Goal: Task Accomplishment & Management: Complete application form

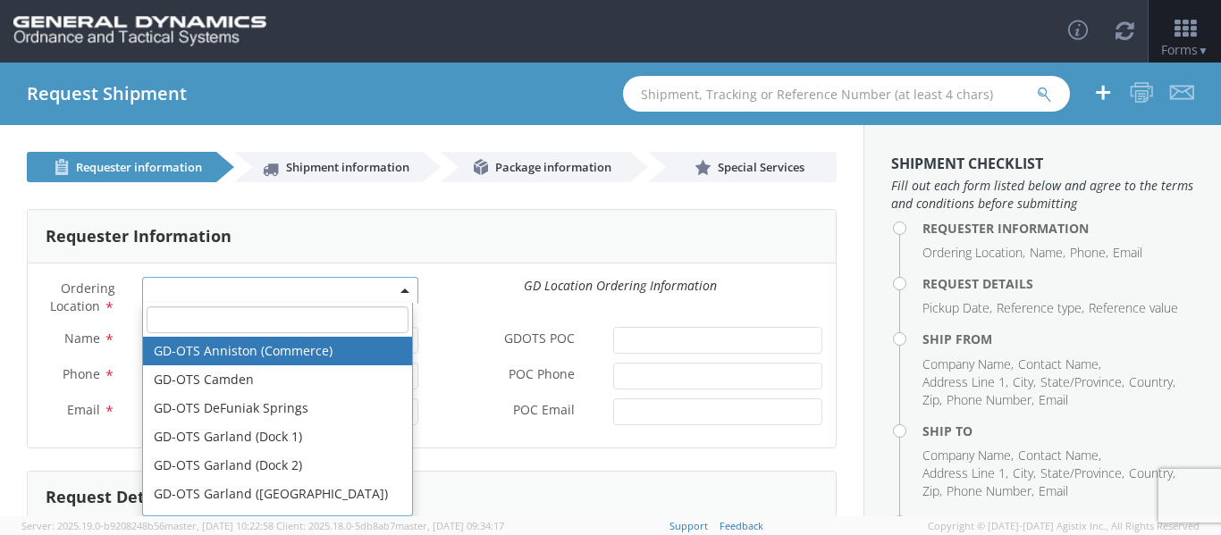
click at [228, 282] on span at bounding box center [280, 290] width 276 height 27
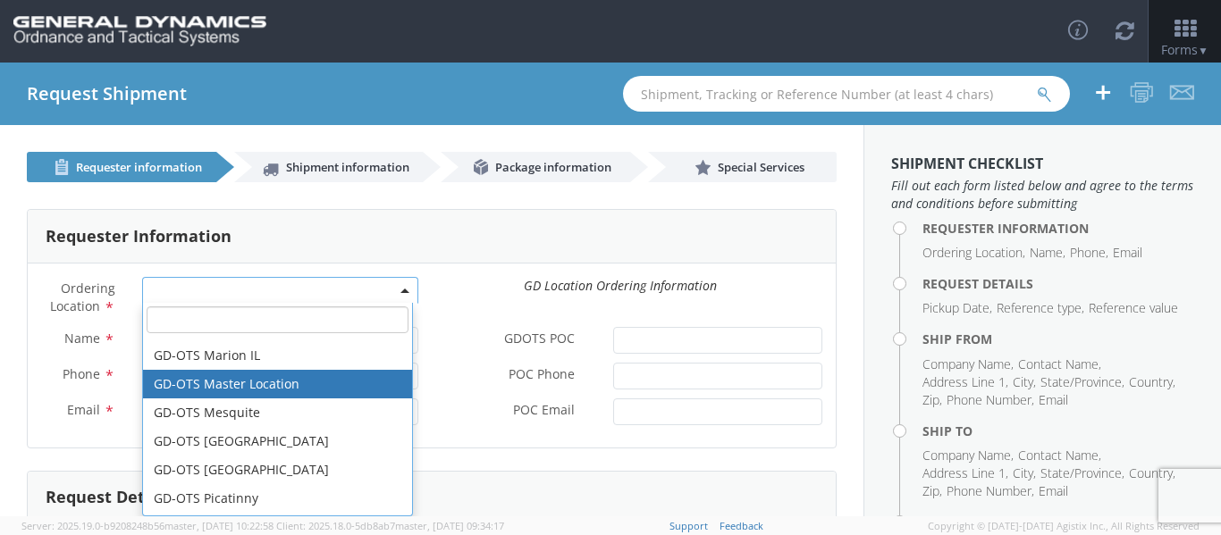
scroll to position [235, 0]
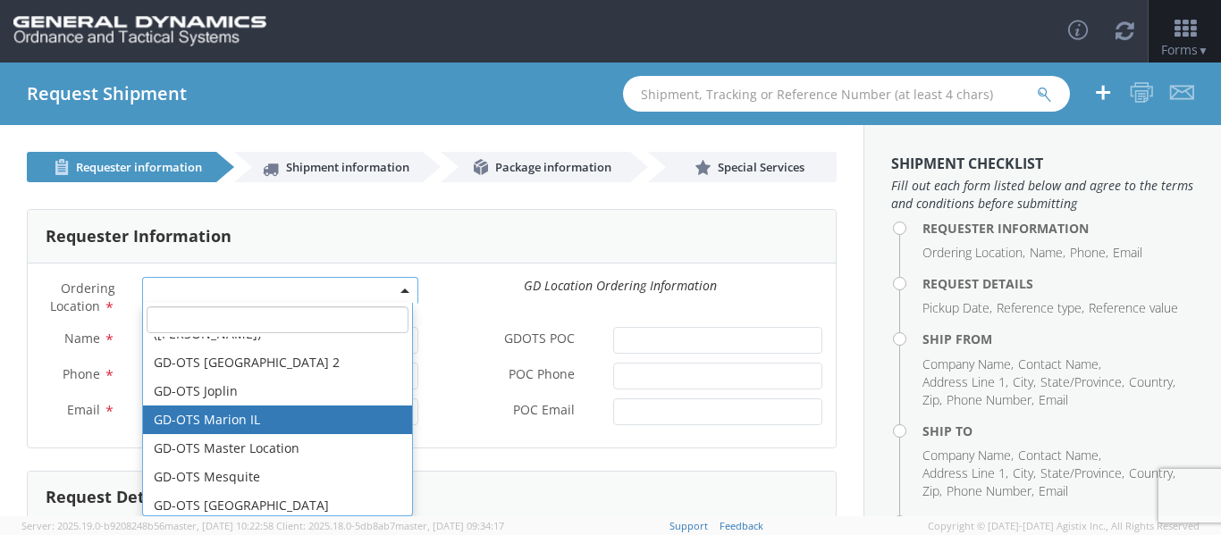
select select "313"
type input "[EMAIL_ADDRESS][DOMAIN_NAME]"
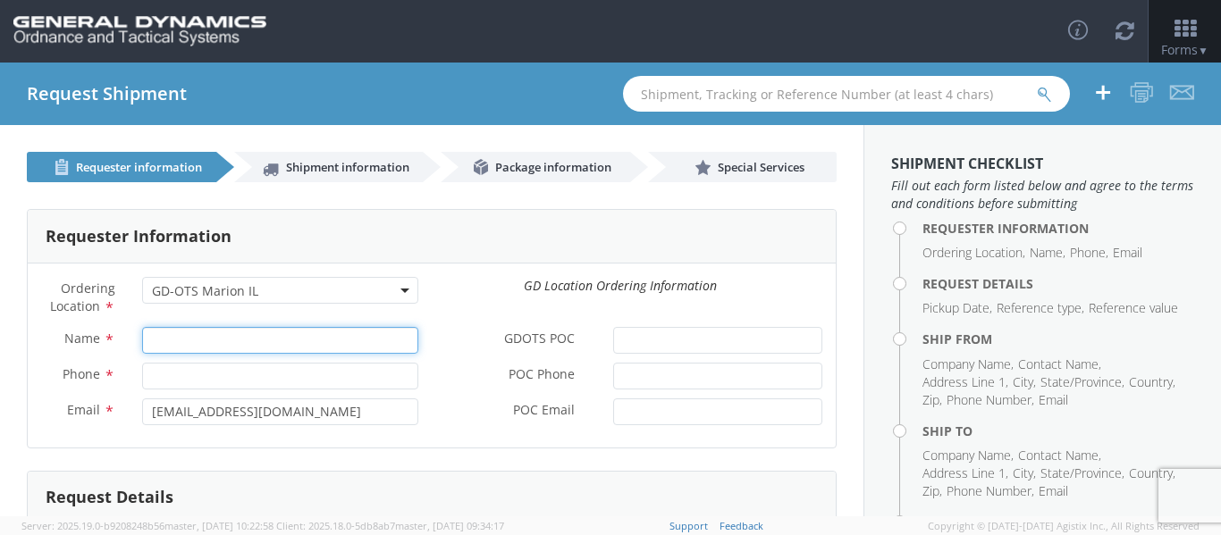
click at [229, 349] on input "Name *" at bounding box center [280, 340] width 276 height 27
paste input "[PERSON_NAME]"
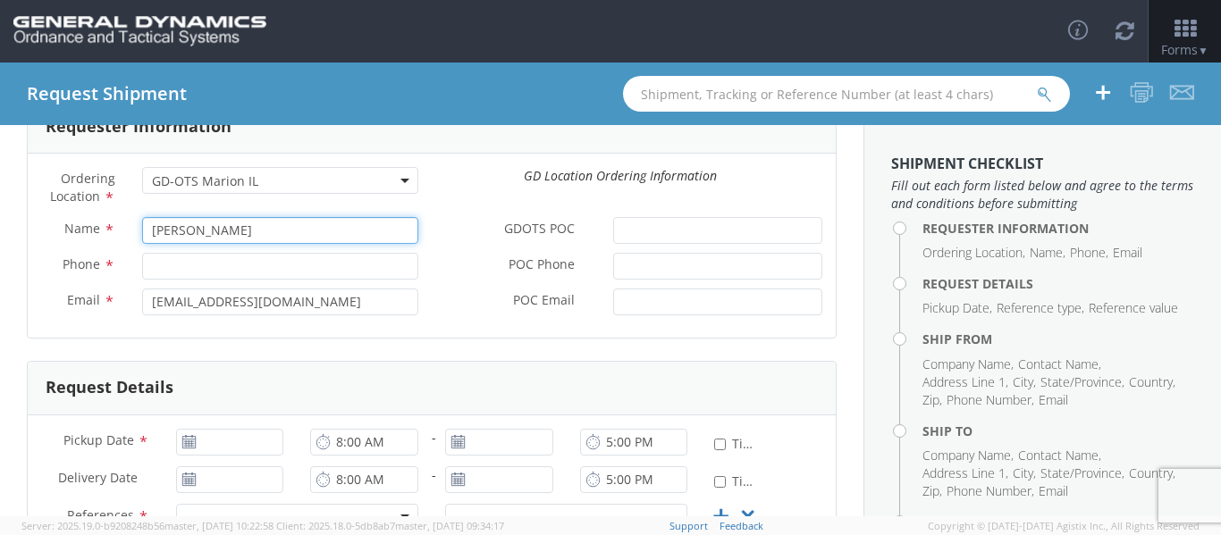
scroll to position [111, 0]
type input "[PERSON_NAME]"
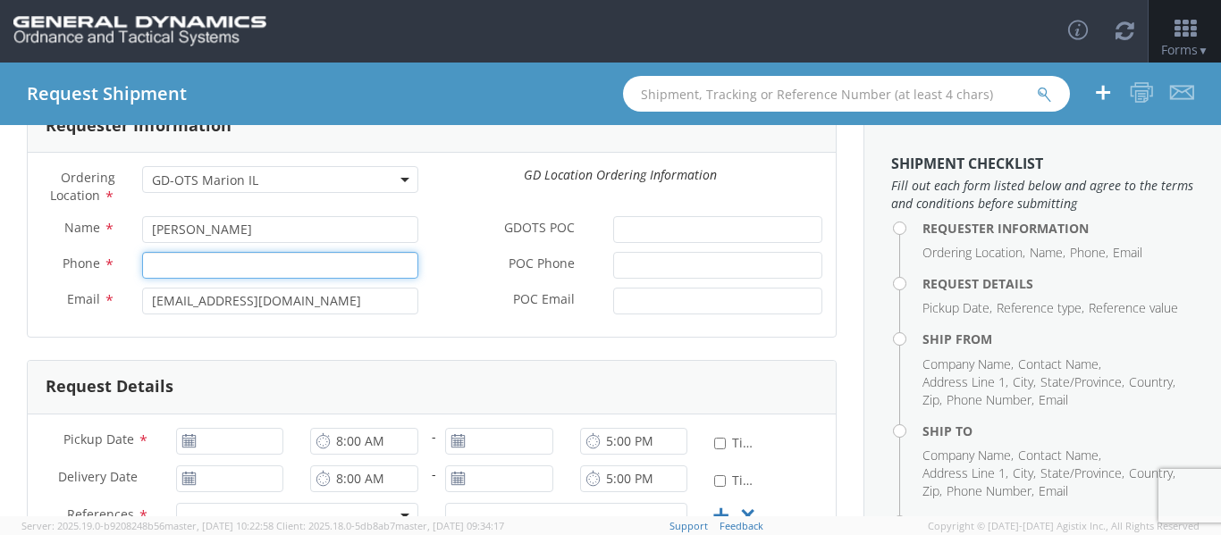
click at [196, 252] on input "Phone *" at bounding box center [280, 265] width 276 height 27
paste input "7272694570"
type input "7272694570"
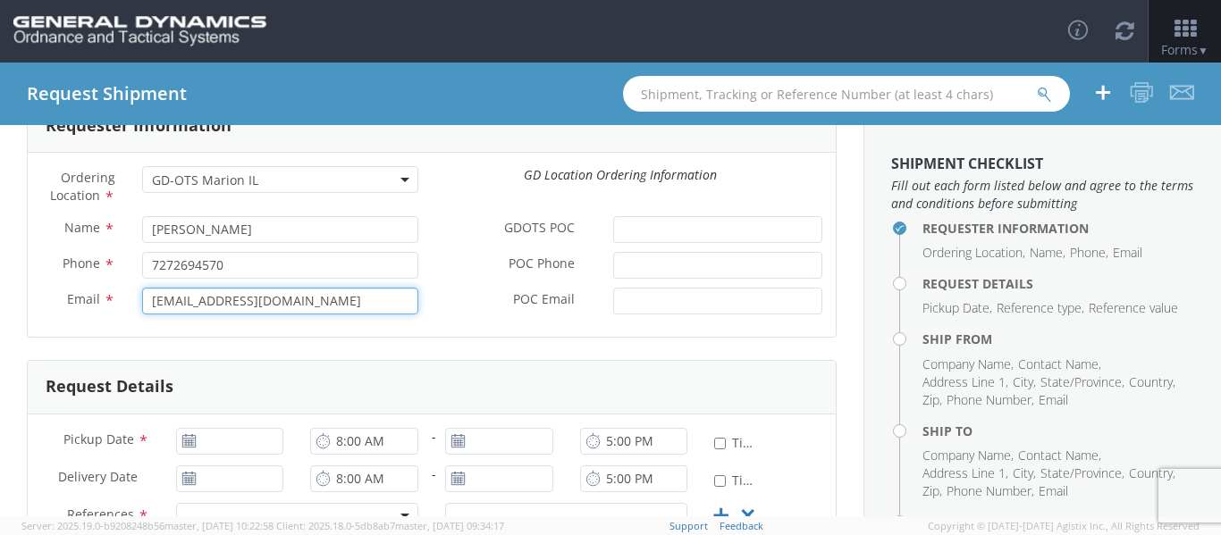
click at [308, 294] on input "[EMAIL_ADDRESS][DOMAIN_NAME]" at bounding box center [280, 301] width 276 height 27
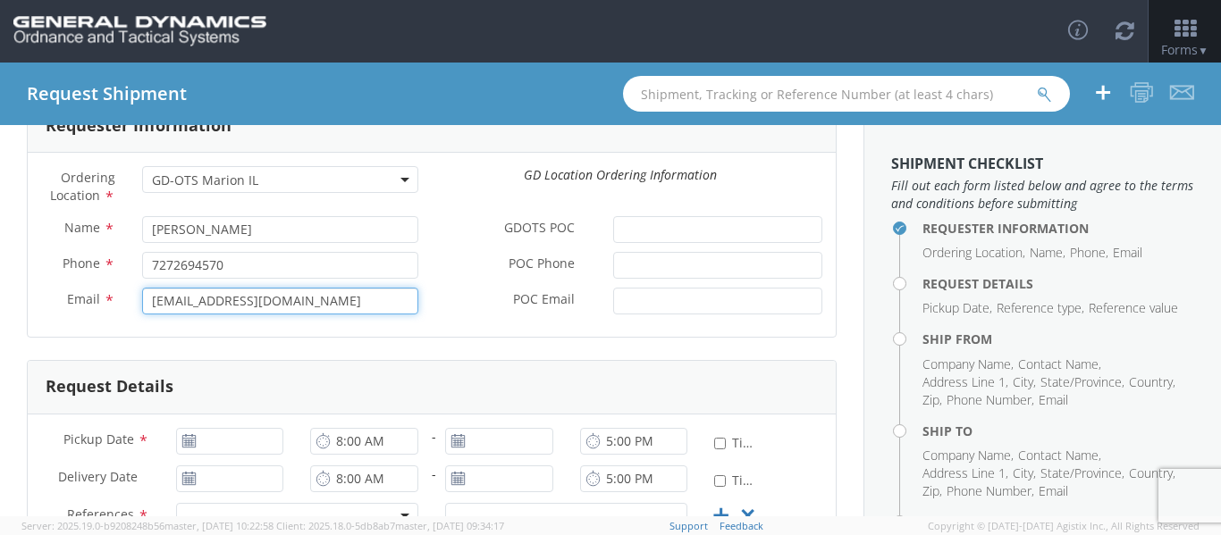
paste input "[PERSON_NAME].[PERSON_NAME]"
type input "[PERSON_NAME][EMAIL_ADDRESS][PERSON_NAME][DOMAIN_NAME]"
click at [481, 350] on form "Requester Information Ordering Location * GD-OTS Anniston (Commerce) GD-OTS [GE…" at bounding box center [432, 457] width 810 height 718
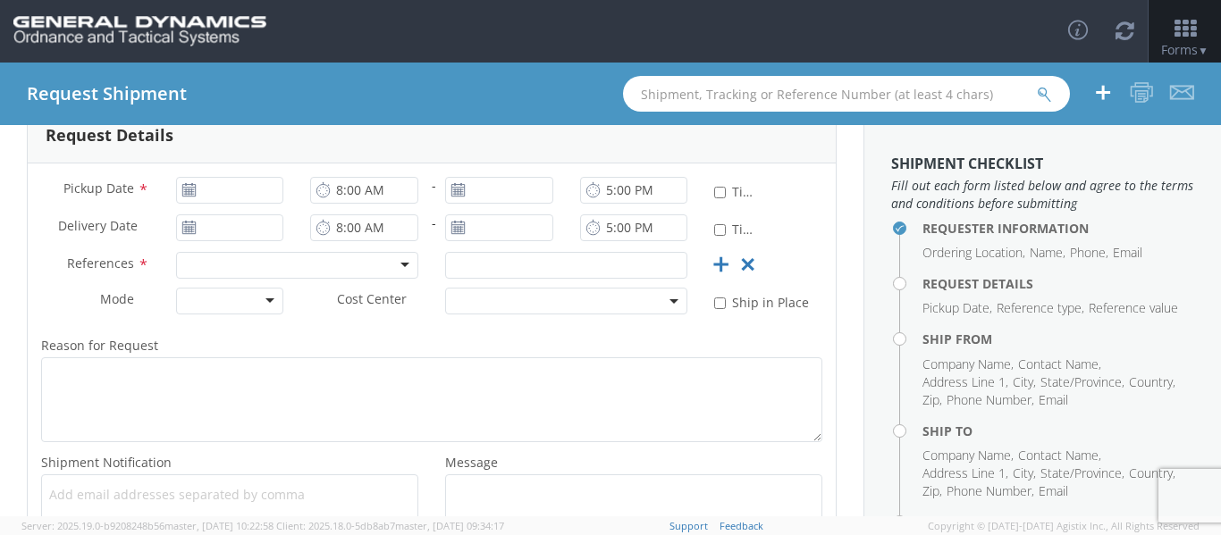
scroll to position [363, 0]
click at [185, 186] on icon at bounding box center [188, 189] width 15 height 14
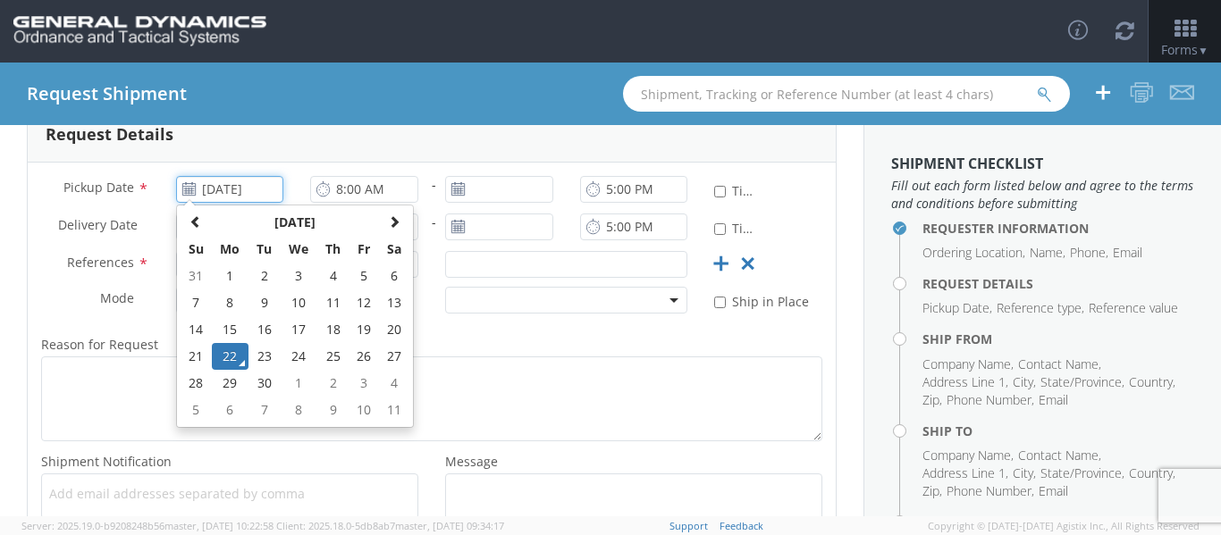
click at [228, 183] on input "[DATE]" at bounding box center [230, 189] width 108 height 27
click at [325, 368] on td "25" at bounding box center [332, 356] width 31 height 27
type input "[DATE]"
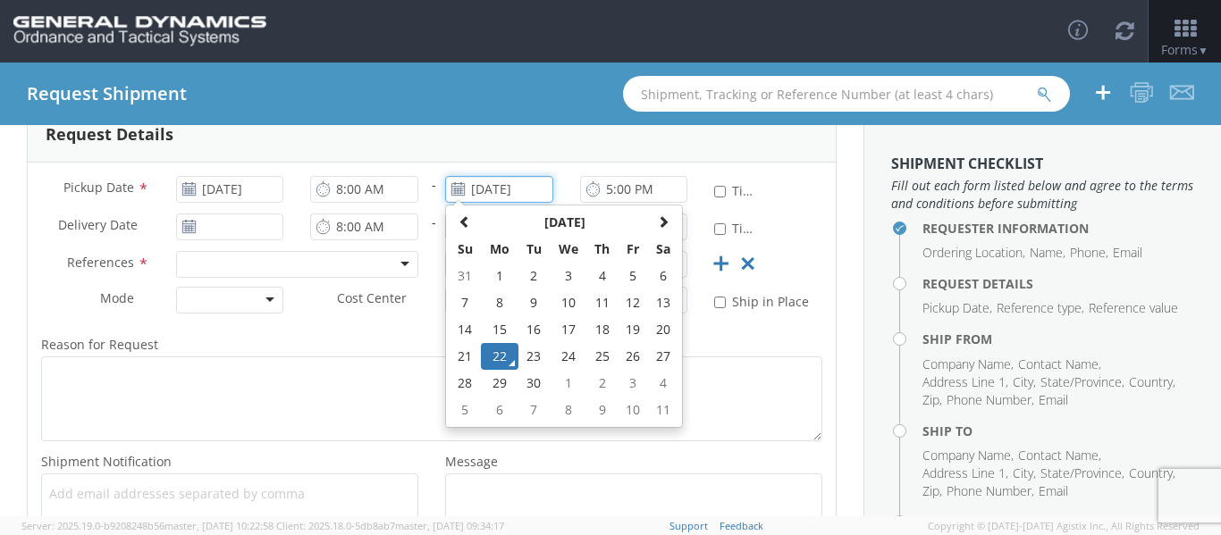
click at [504, 192] on input "[DATE]" at bounding box center [499, 189] width 108 height 27
click at [594, 357] on td "25" at bounding box center [601, 356] width 31 height 27
type input "[DATE]"
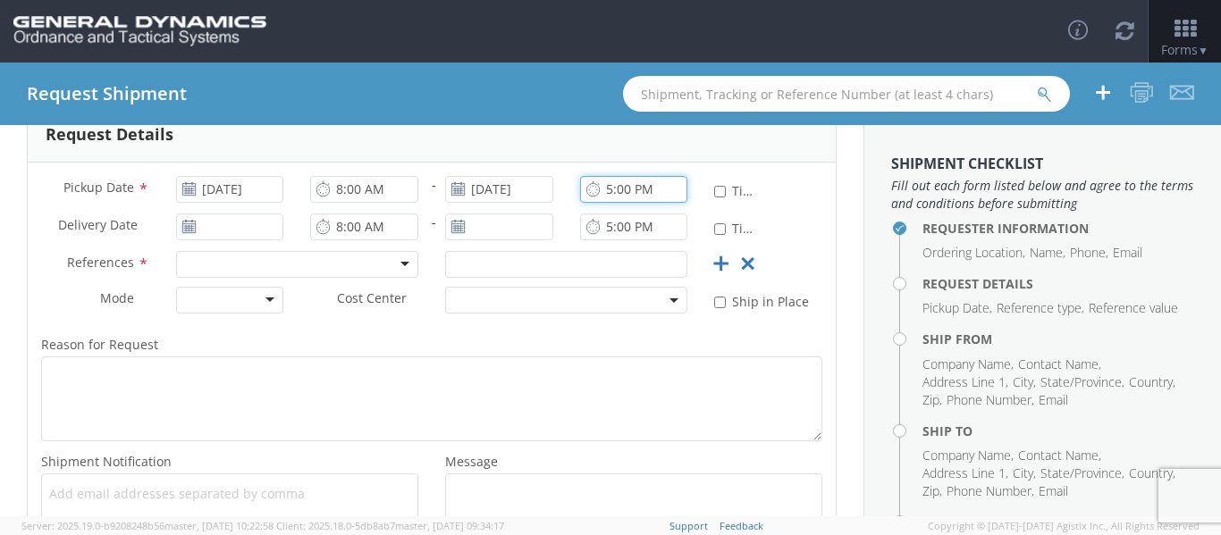
click at [614, 200] on input "5:00 PM" at bounding box center [634, 189] width 108 height 27
type input "4:00 PM"
click at [236, 210] on div "Pickup Date * [DATE]" at bounding box center [162, 194] width 269 height 36
click at [748, 207] on div "* Time Definite" at bounding box center [734, 195] width 67 height 38
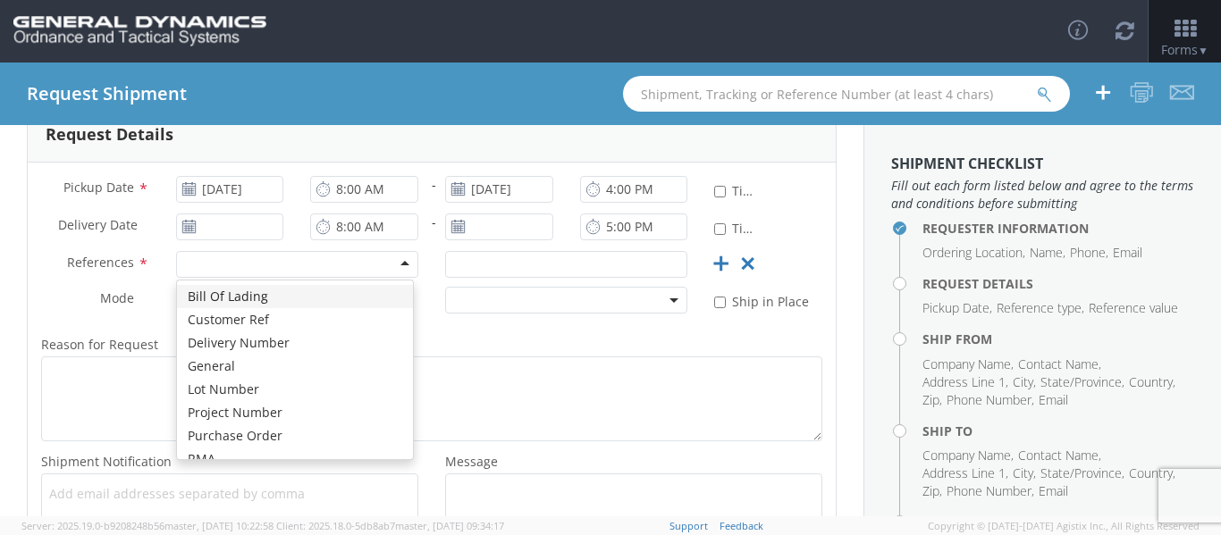
click at [397, 265] on div at bounding box center [297, 264] width 242 height 27
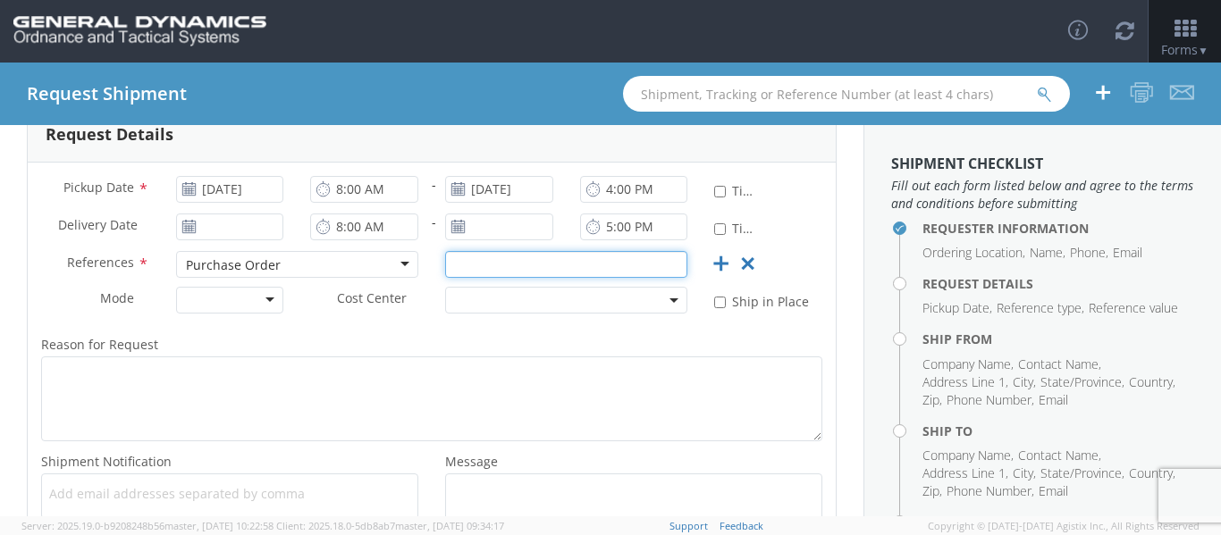
click at [508, 266] on input "text" at bounding box center [566, 264] width 242 height 27
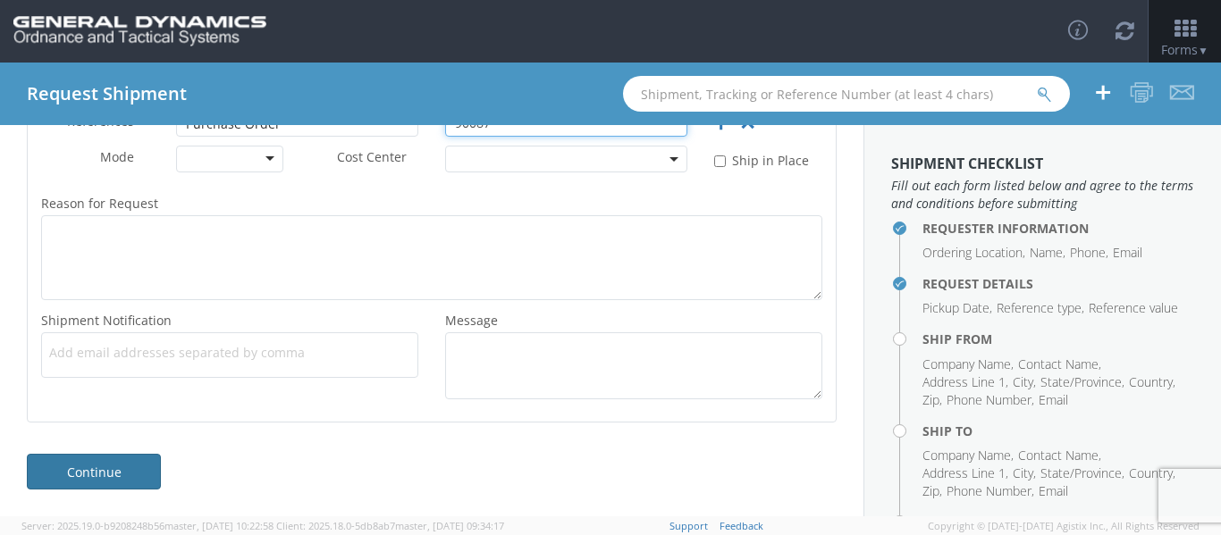
type input "90087"
click at [79, 484] on link "Continue" at bounding box center [94, 472] width 134 height 36
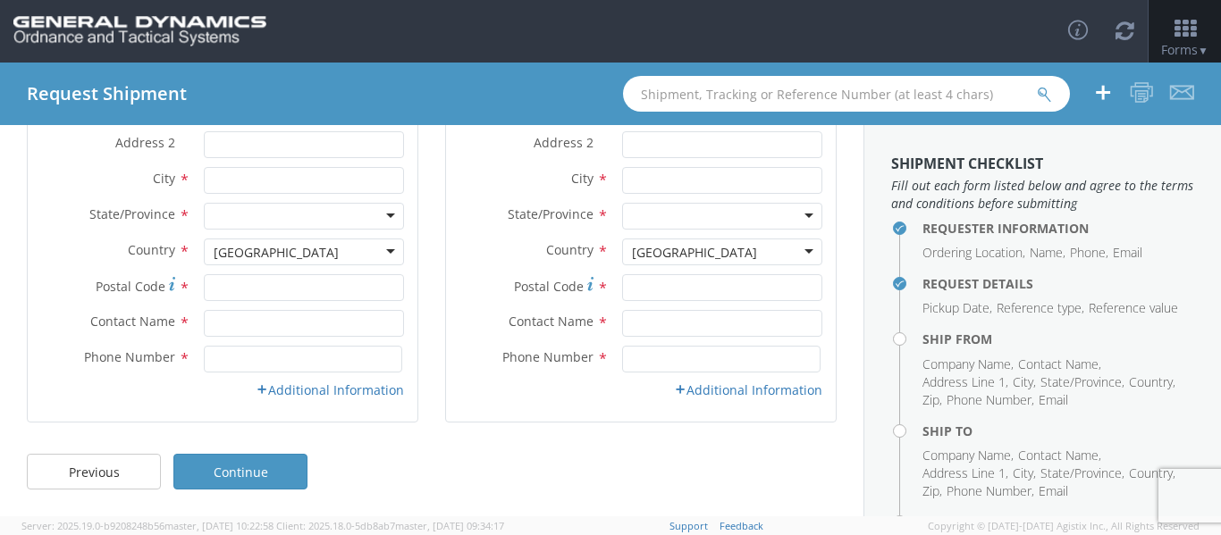
scroll to position [0, 0]
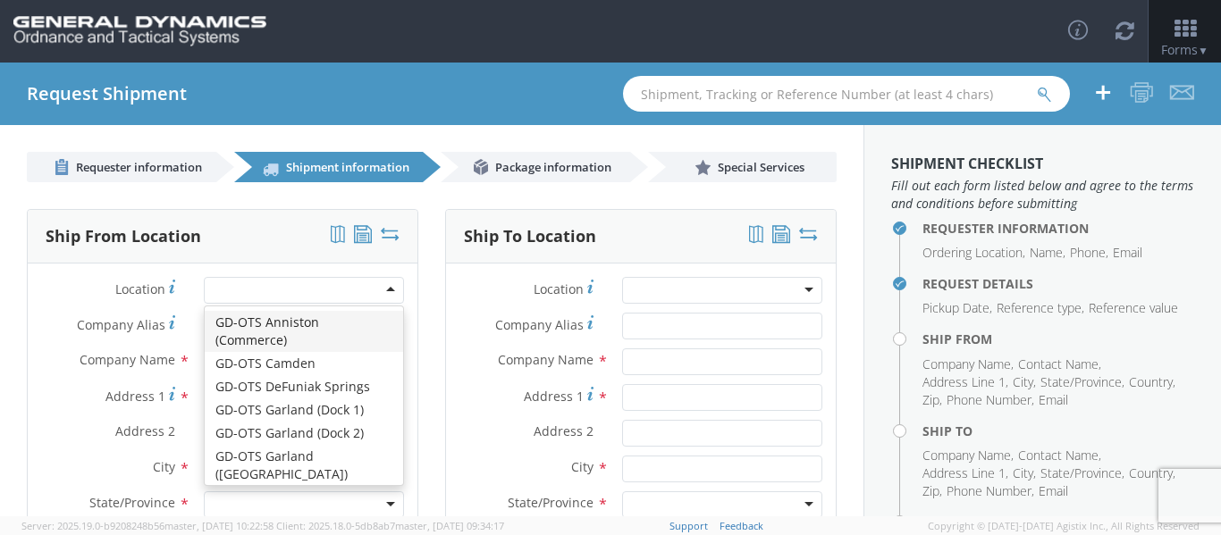
click at [234, 284] on div at bounding box center [304, 290] width 200 height 27
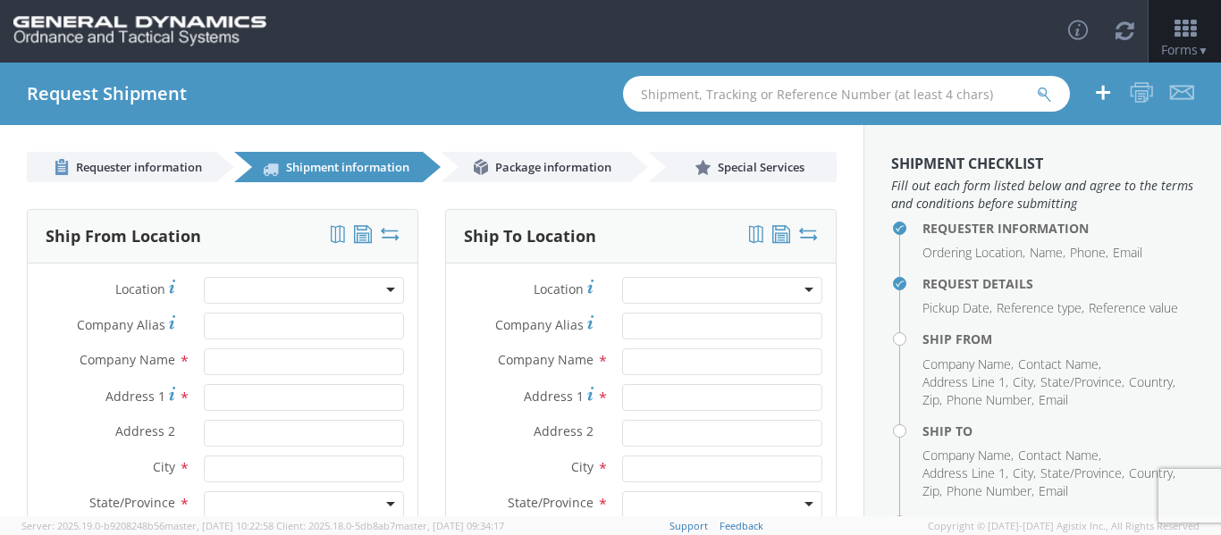
click at [21, 324] on div "Ship From Location Location Company locations * GD-OTS Anniston (Commerce) GD-O…" at bounding box center [222, 471] width 418 height 525
click at [250, 351] on input "text" at bounding box center [304, 362] width 200 height 27
type input "[PERSON_NAME] Corporation"
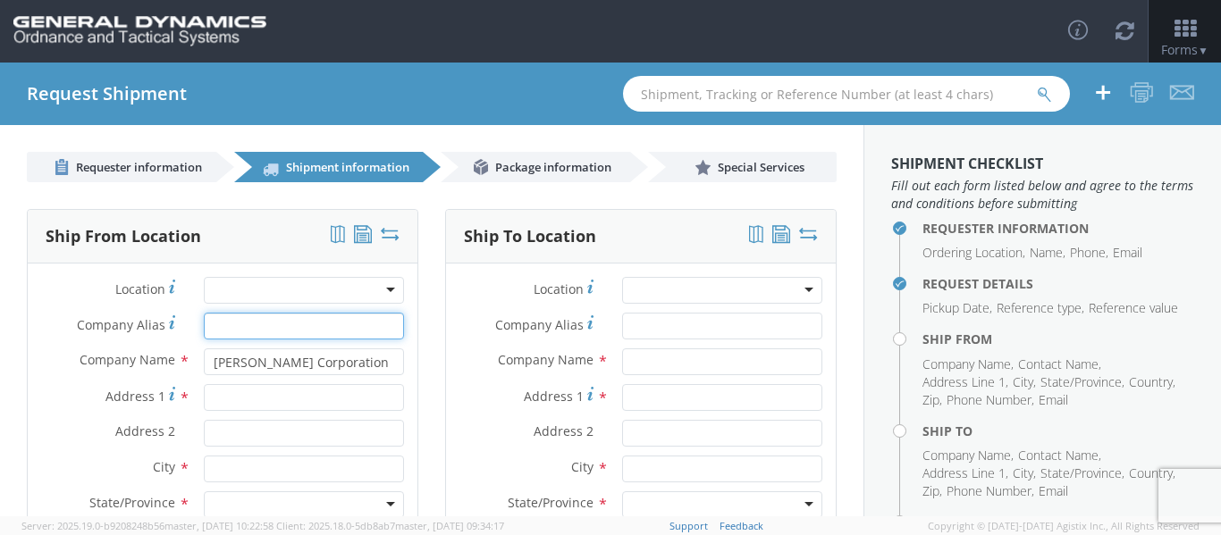
type input "[PERSON_NAME] Corporation"
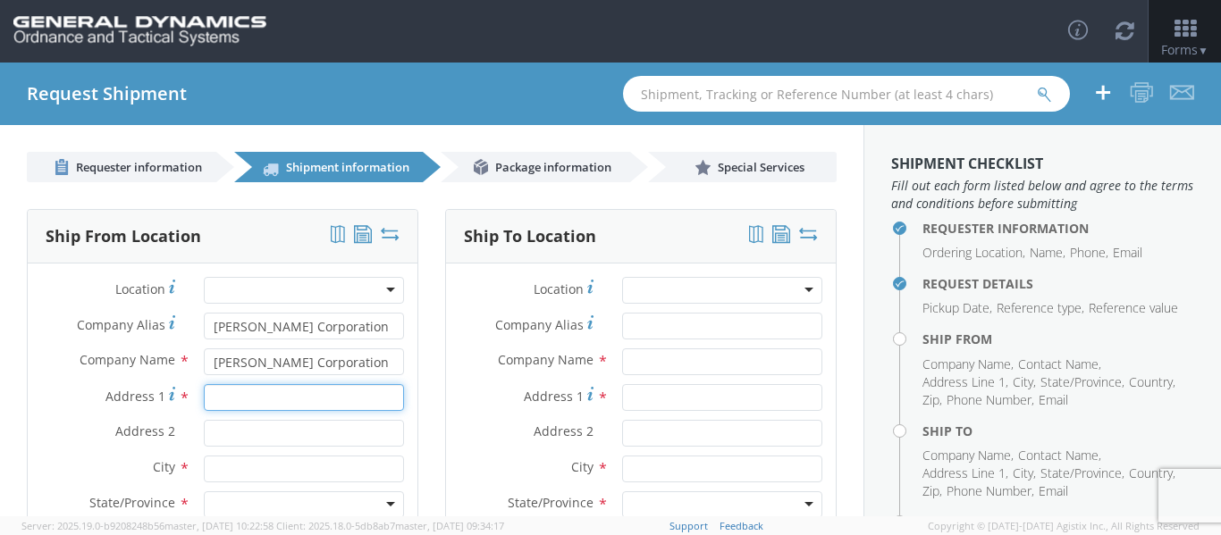
type input "[STREET_ADDRESS]"
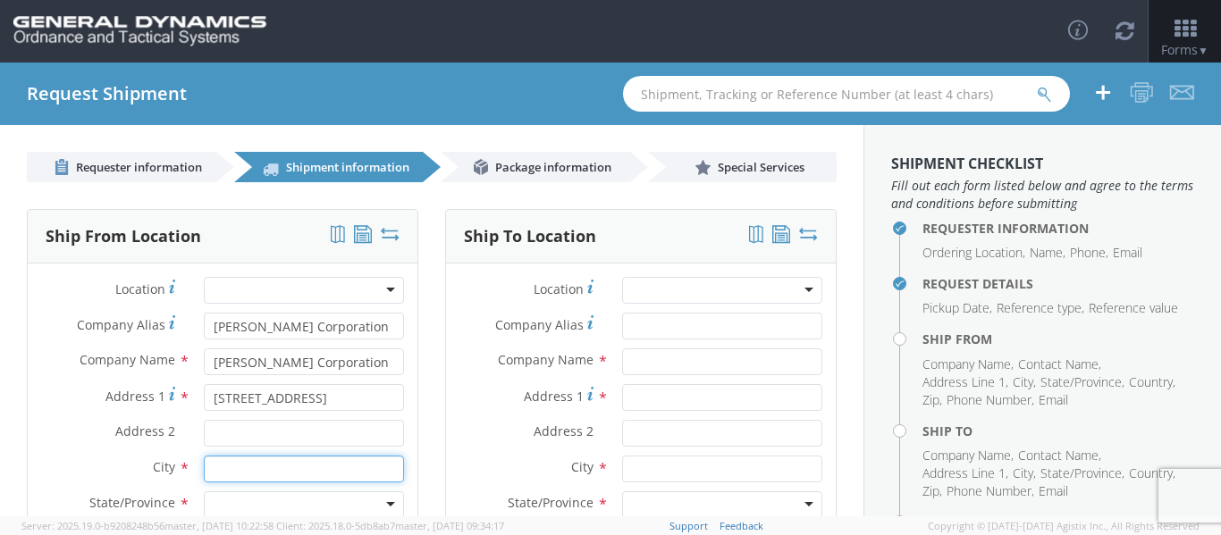
type input "paterson"
type input "07513"
type input "[PERSON_NAME]"
type input "8622579036"
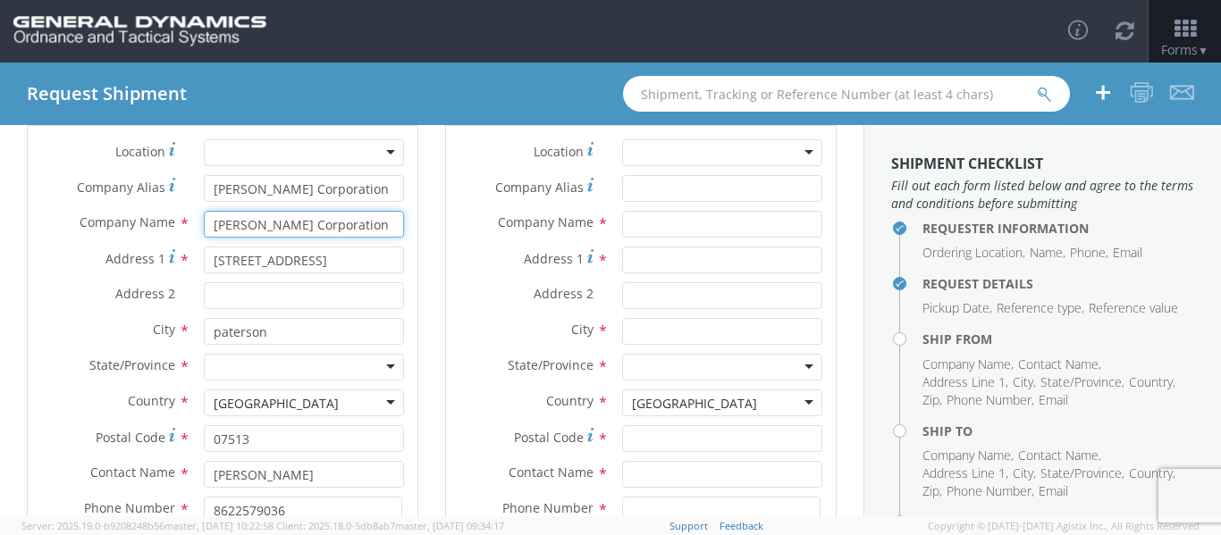
scroll to position [139, 0]
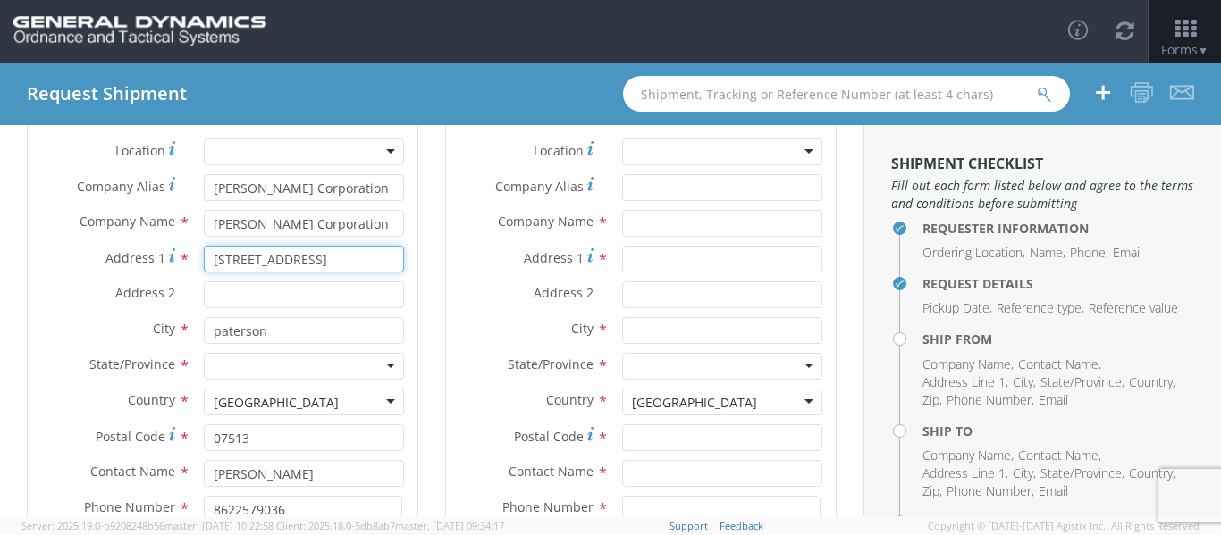
click at [256, 261] on input "[STREET_ADDRESS]" at bounding box center [304, 259] width 200 height 27
click at [257, 261] on input "[STREET_ADDRESS]" at bounding box center [304, 259] width 200 height 27
click at [249, 257] on input "[STREET_ADDRESS]" at bounding box center [304, 259] width 200 height 27
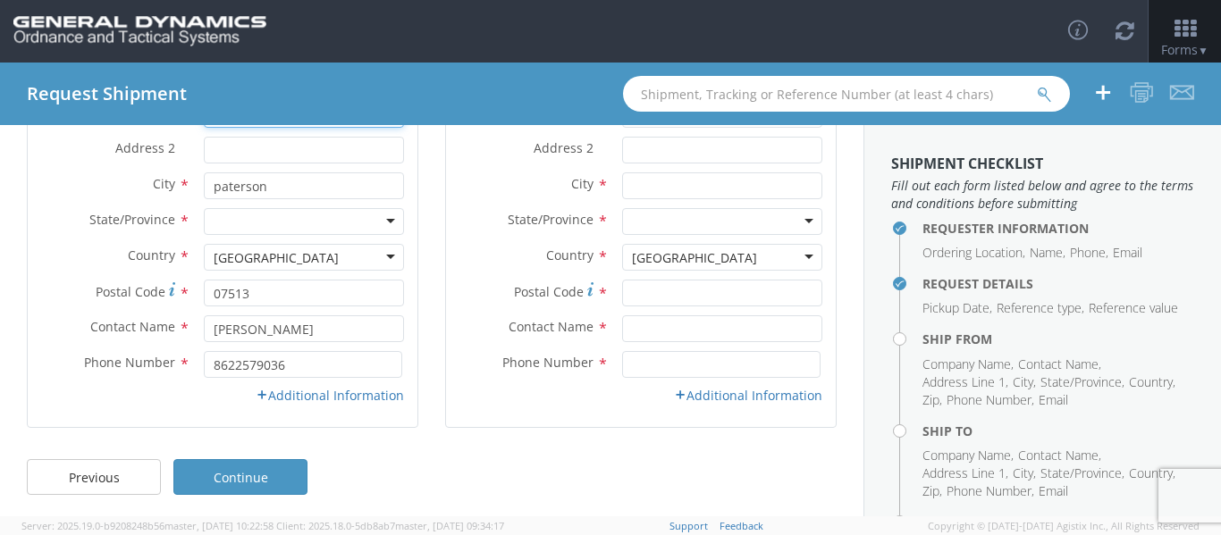
scroll to position [289, 0]
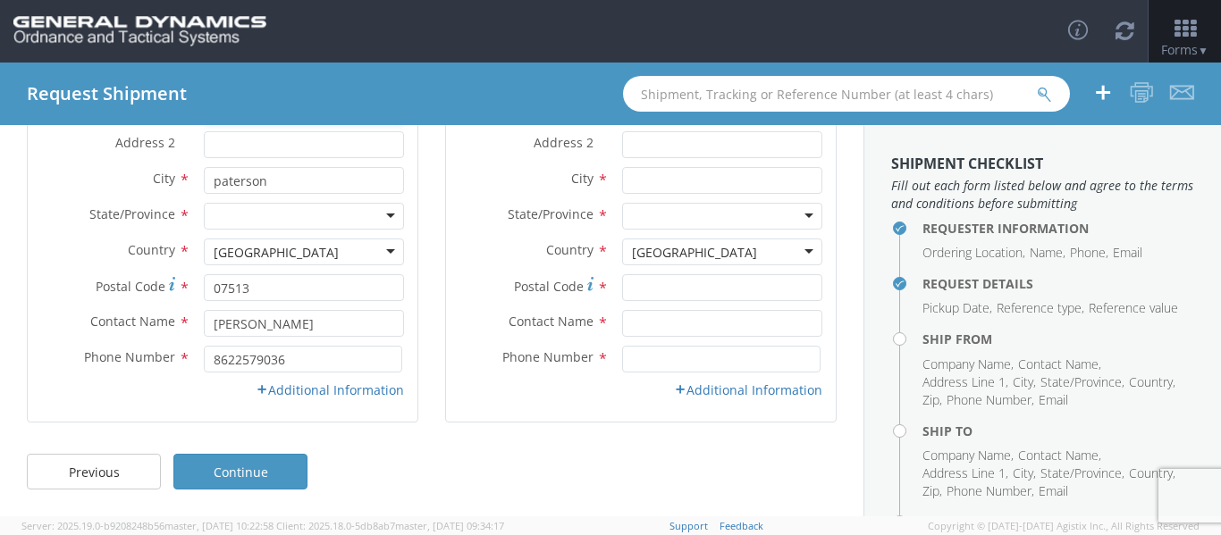
type input "[STREET_ADDRESS]"
click at [329, 213] on div at bounding box center [304, 216] width 200 height 27
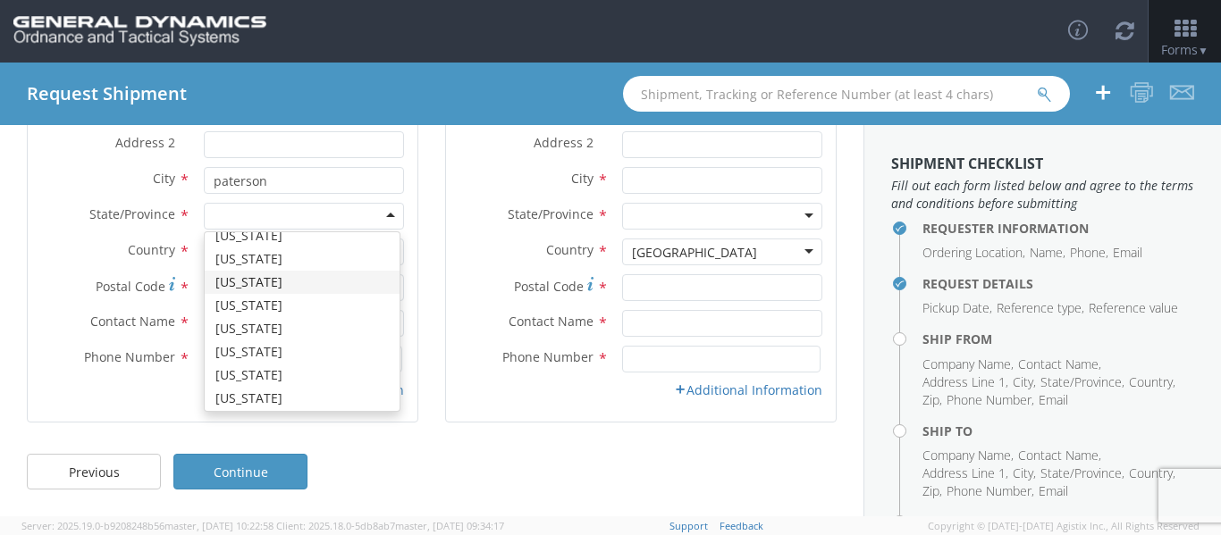
scroll to position [660, 0]
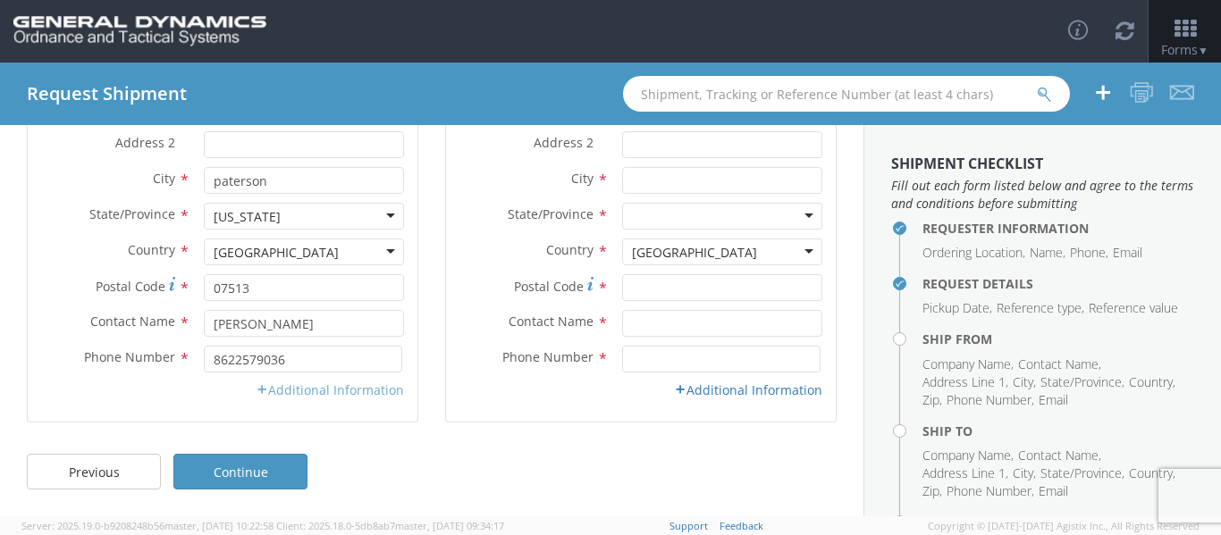
click at [321, 390] on link "Additional Information" at bounding box center [330, 390] width 148 height 17
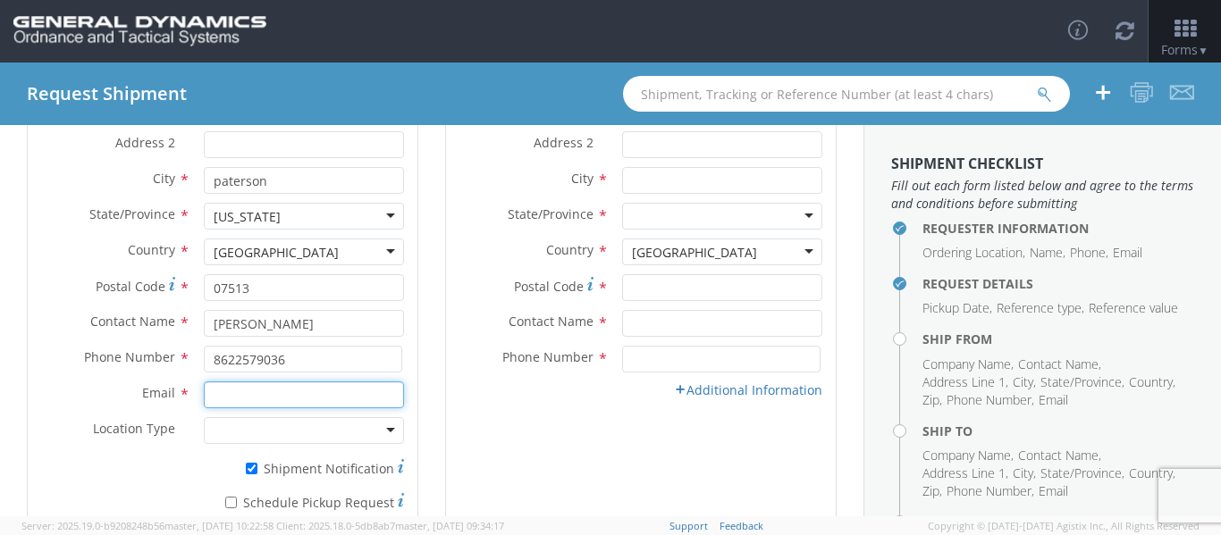
click at [300, 390] on input "Email *" at bounding box center [304, 395] width 200 height 27
type input "[EMAIL_ADDRESS][DOMAIN_NAME]"
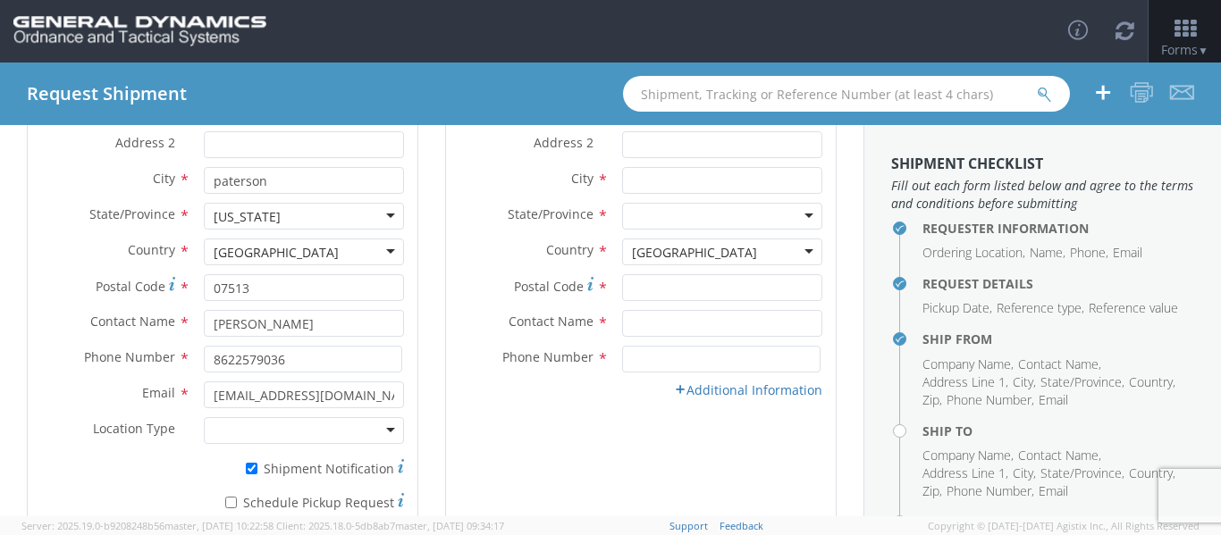
click at [0, 257] on div "Requester Information Ordering Location * GD-OTS Anniston (Commerce) GD-OTS [GE…" at bounding box center [432, 239] width 864 height 691
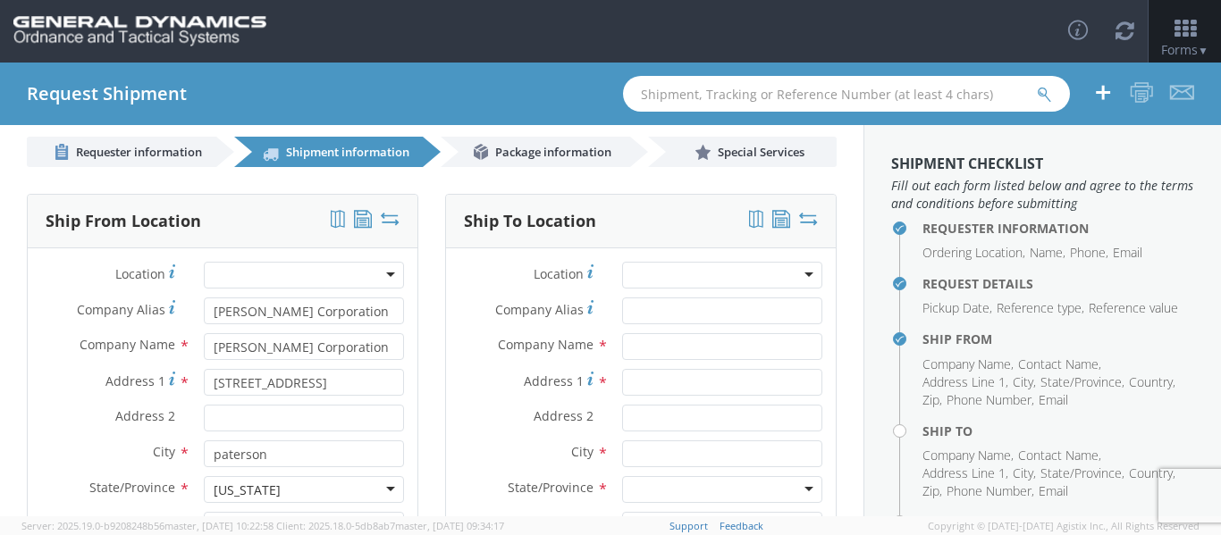
scroll to position [0, 0]
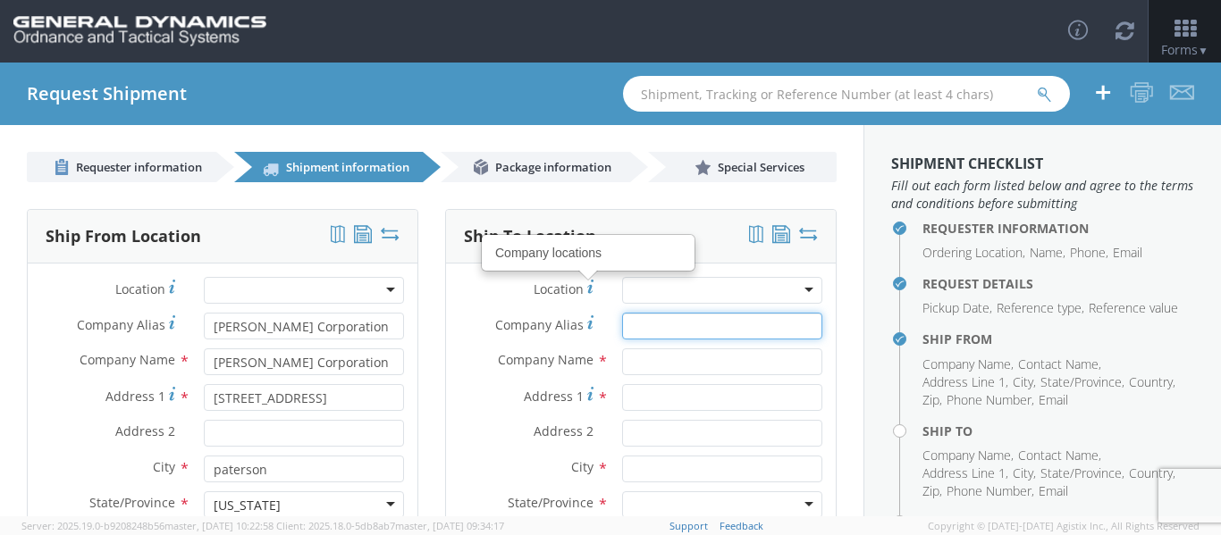
click at [666, 315] on input "Company Alias *" at bounding box center [722, 326] width 200 height 27
type input "m"
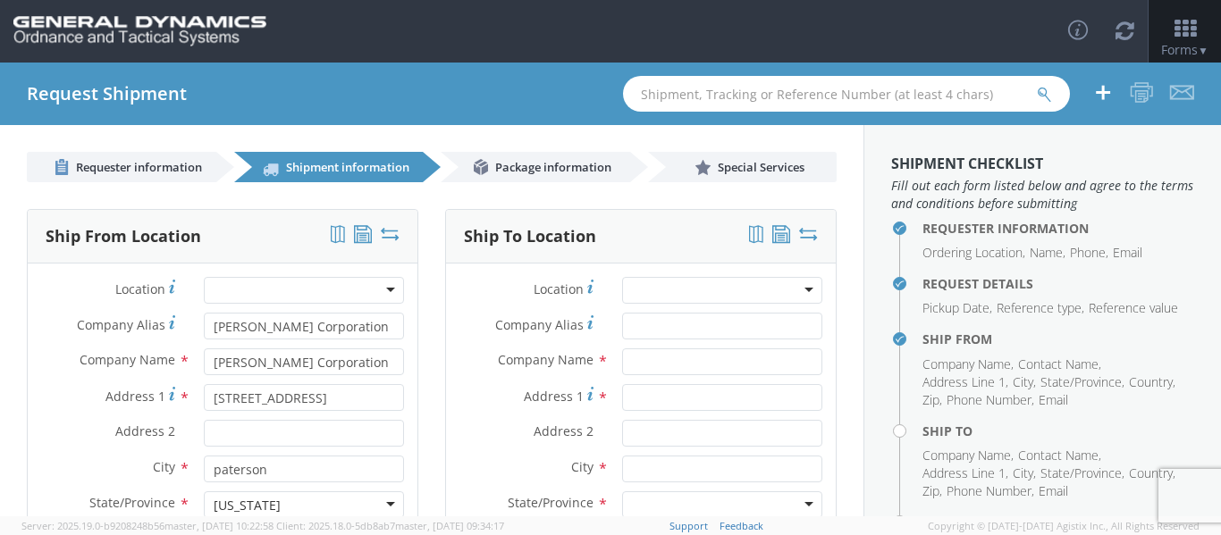
drag, startPoint x: 678, startPoint y: 274, endPoint x: 680, endPoint y: 285, distance: 11.9
click at [680, 285] on div "Location * GD-OTS Anniston (Commerce) GD-OTS [GEOGRAPHIC_DATA] GD-[GEOGRAPHIC_D…" at bounding box center [641, 487] width 390 height 447
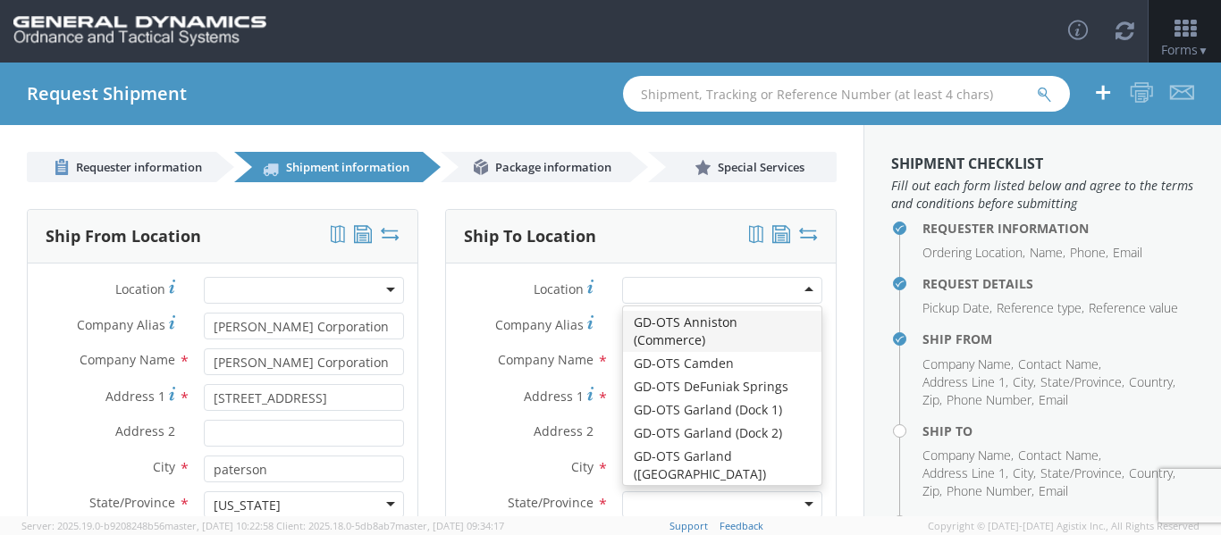
click at [680, 285] on div at bounding box center [722, 290] width 200 height 27
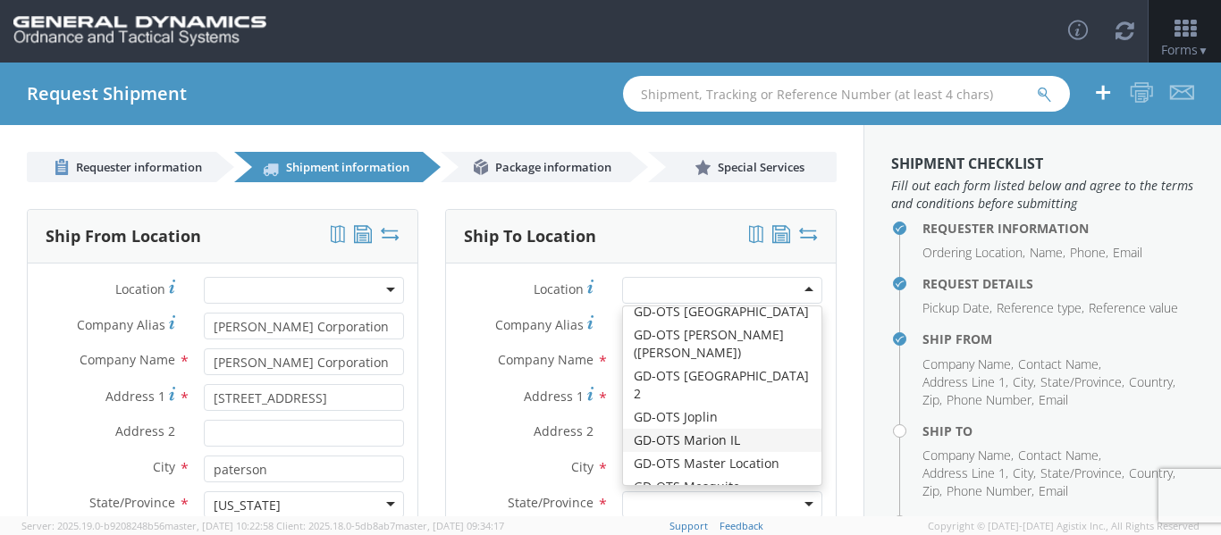
scroll to position [187, 0]
type input "GD-OTS Marion IL"
type input "[STREET_ADDRESS][PERSON_NAME]"
type input "[PERSON_NAME]"
type input "62959"
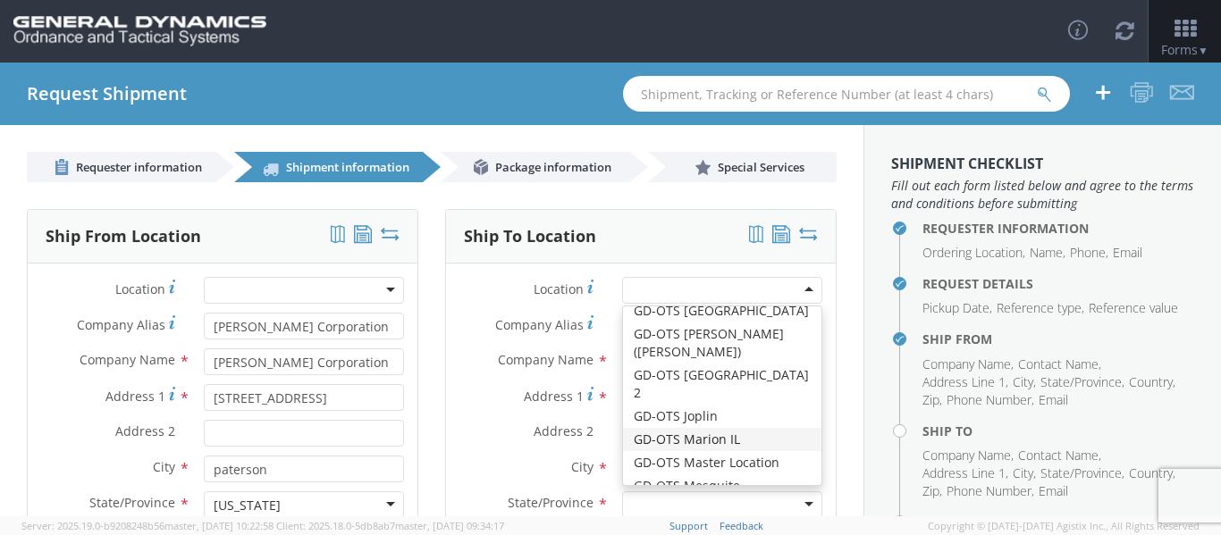
type input "[PHONE_NUMBER]"
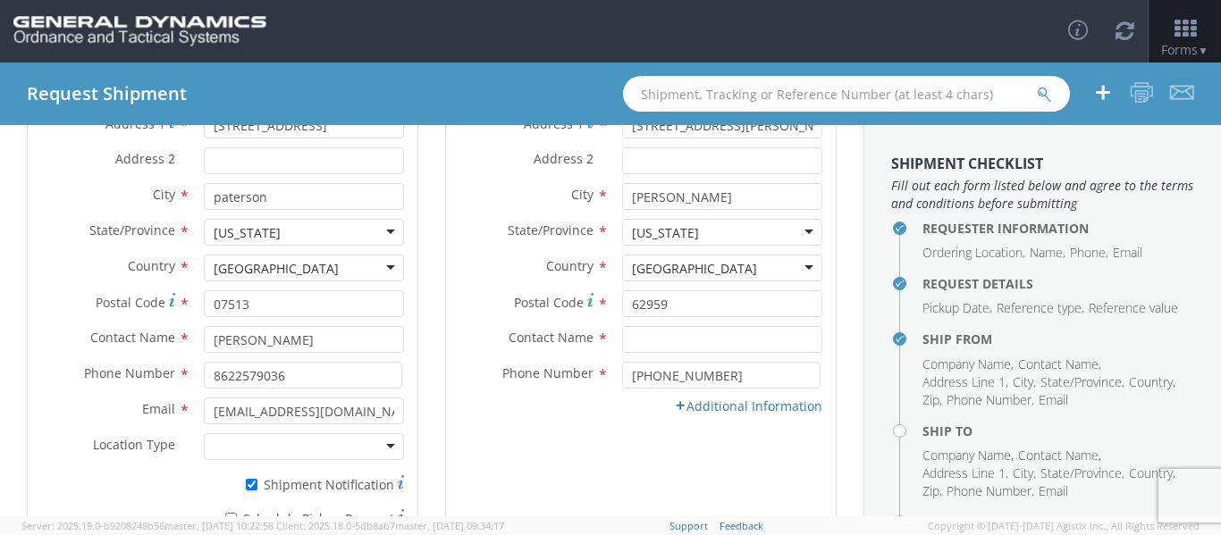
scroll to position [274, 0]
click at [690, 398] on link "Additional Information" at bounding box center [748, 405] width 148 height 17
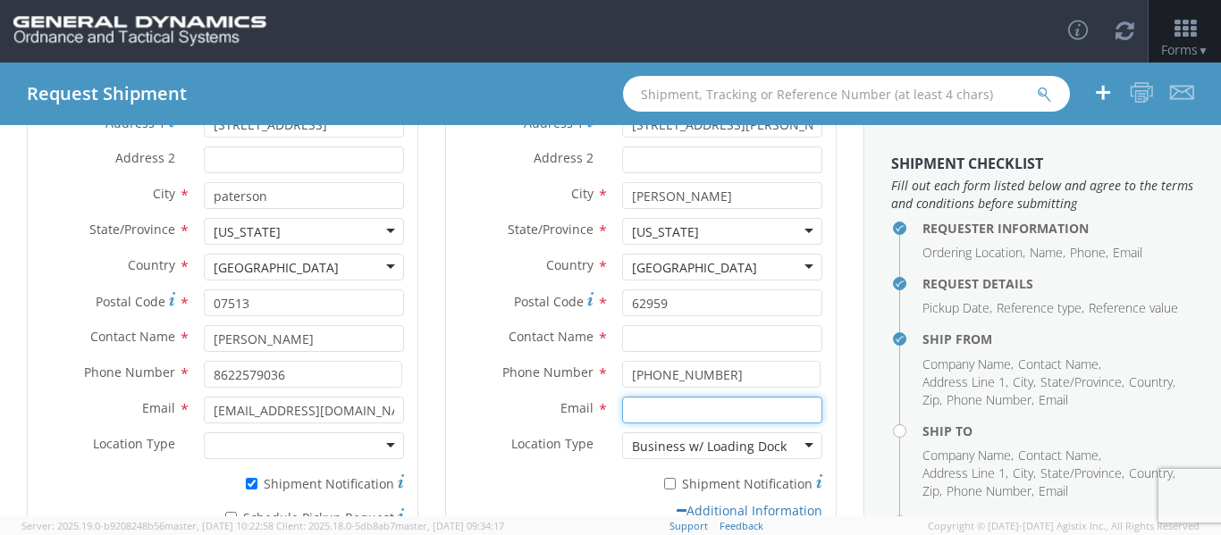
click at [685, 400] on input "Email *" at bounding box center [722, 410] width 200 height 27
type input "[PERSON_NAME][EMAIL_ADDRESS][PERSON_NAME][DOMAIN_NAME]"
type input "GD-OTS Marion IL"
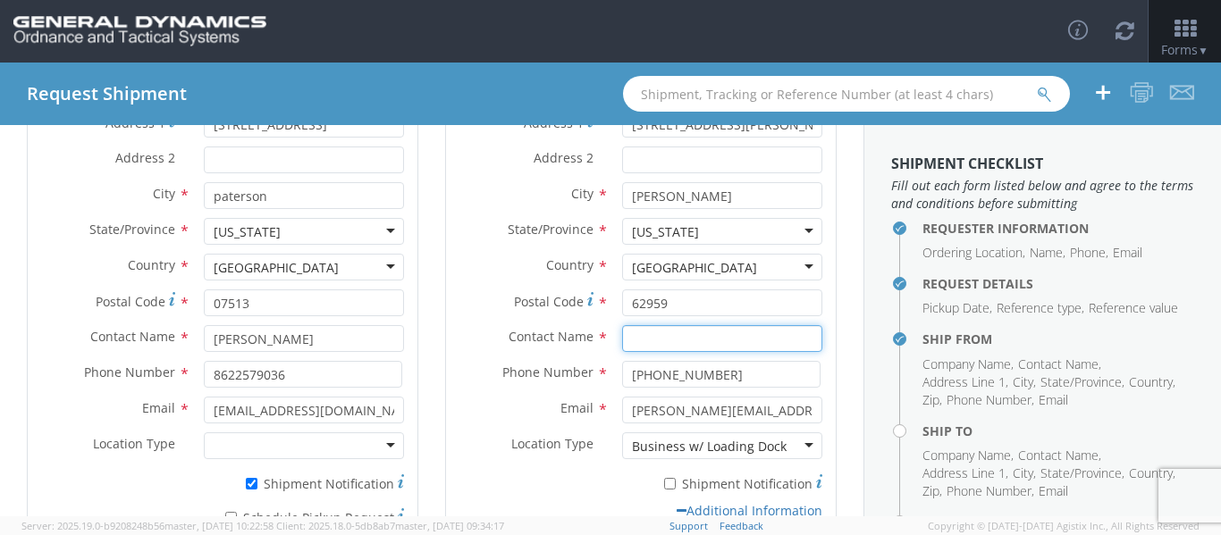
type input "[PERSON_NAME]"
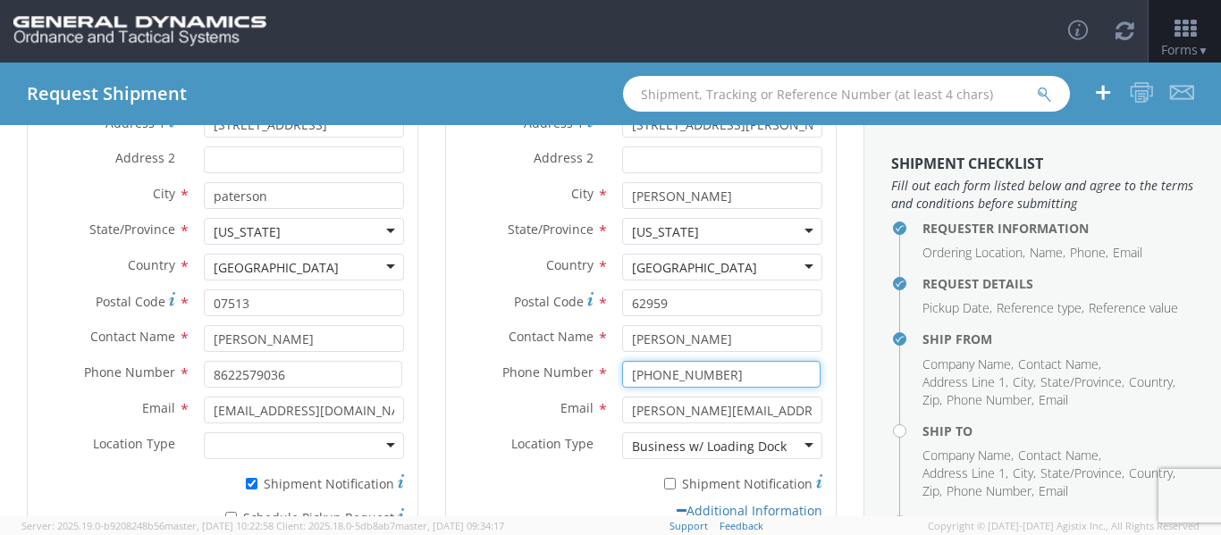
type input "6189939461"
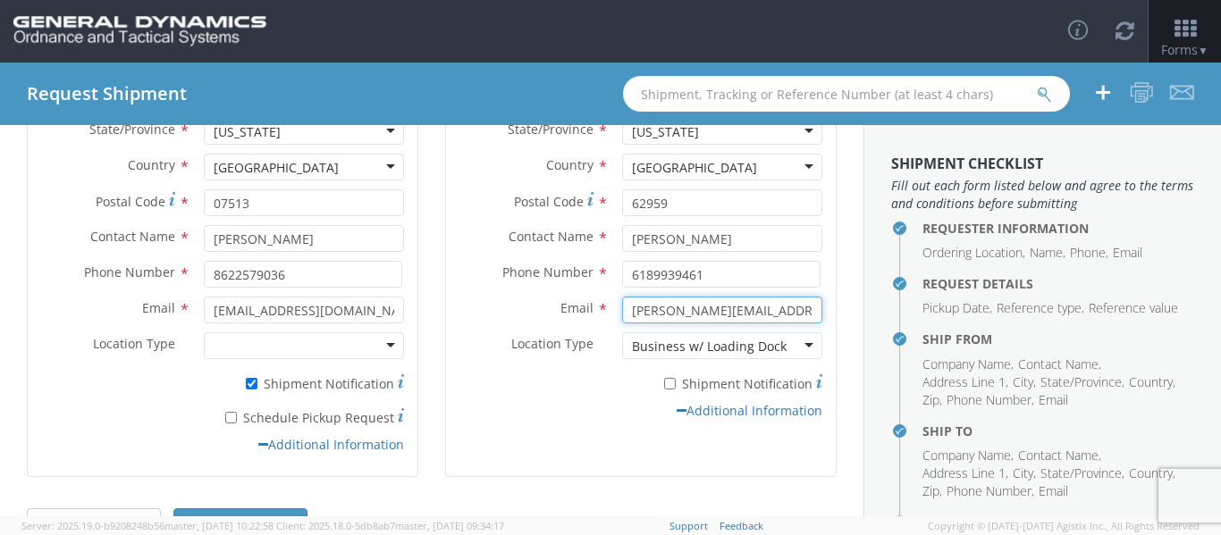
scroll to position [428, 0]
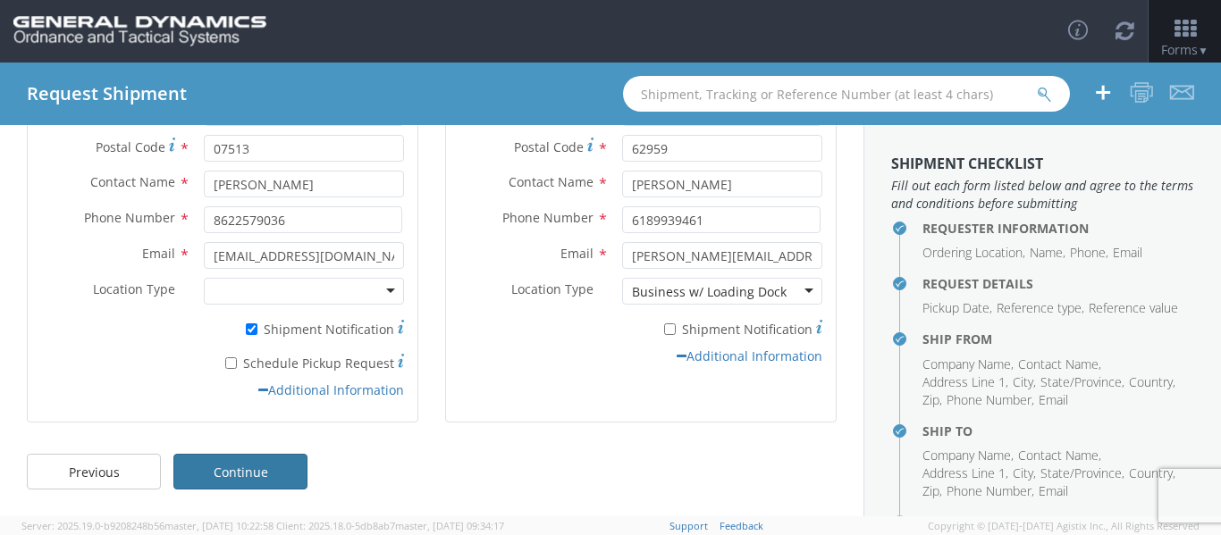
click at [265, 460] on link "Continue" at bounding box center [240, 472] width 134 height 36
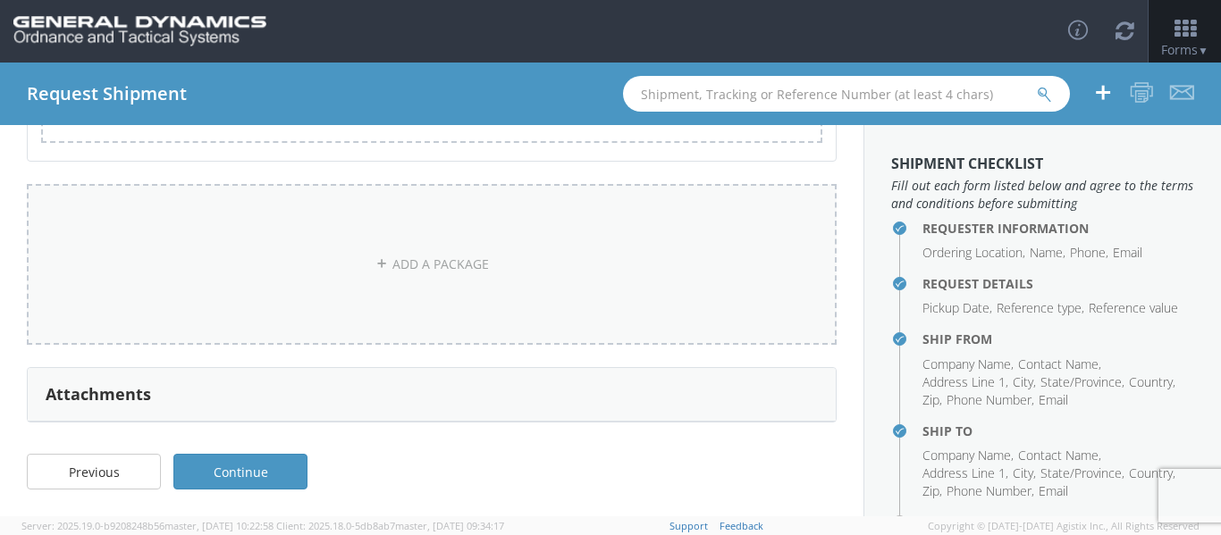
scroll to position [0, 0]
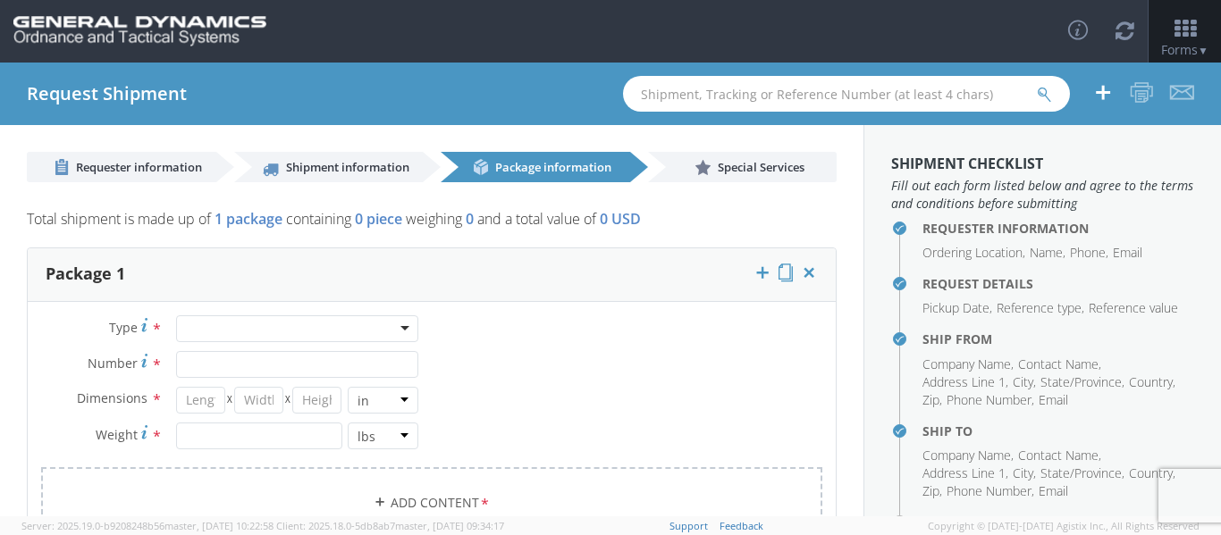
click at [333, 341] on div at bounding box center [297, 329] width 242 height 27
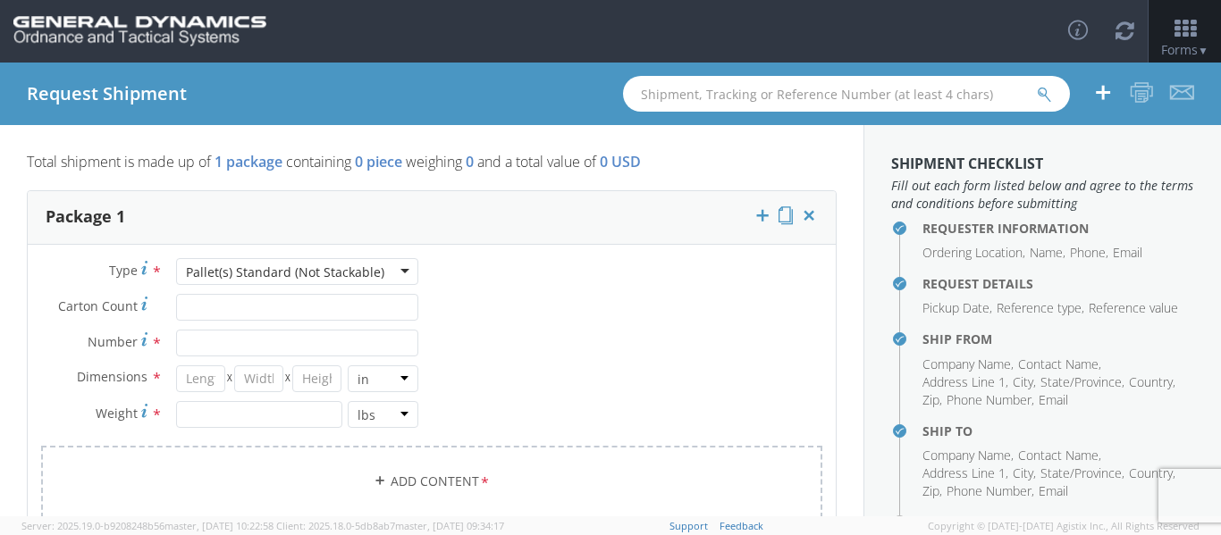
scroll to position [58, 0]
click at [276, 303] on input "Carton Count *" at bounding box center [297, 306] width 242 height 27
type input "54"
click at [277, 351] on input "Number *" at bounding box center [297, 342] width 242 height 27
type input "1"
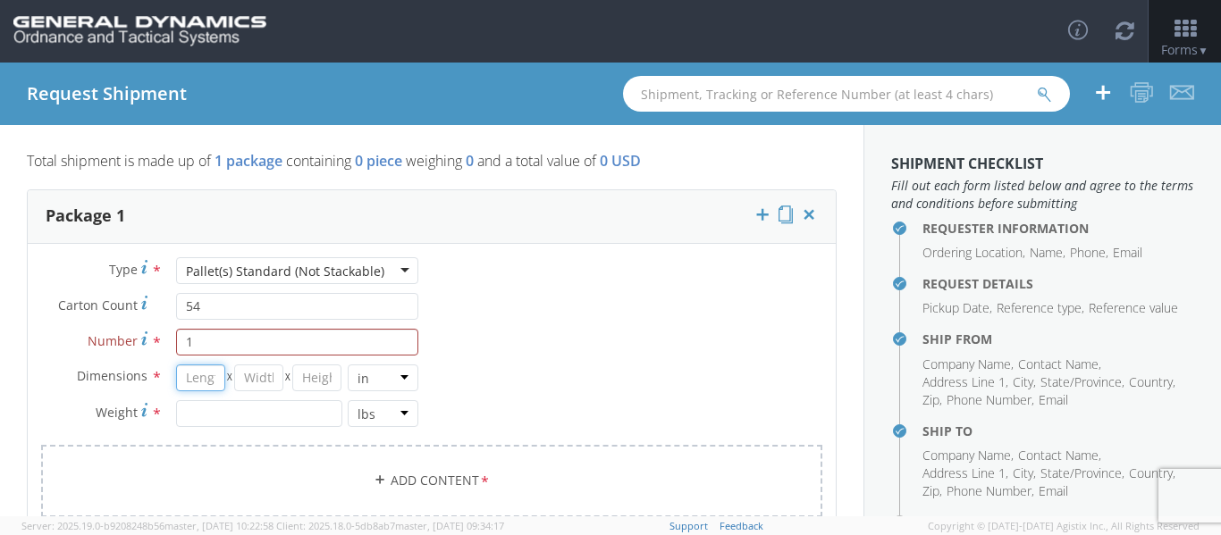
click at [211, 385] on input "number" at bounding box center [201, 378] width 50 height 27
type input "48"
type input "60"
click at [216, 412] on input "number" at bounding box center [259, 413] width 166 height 27
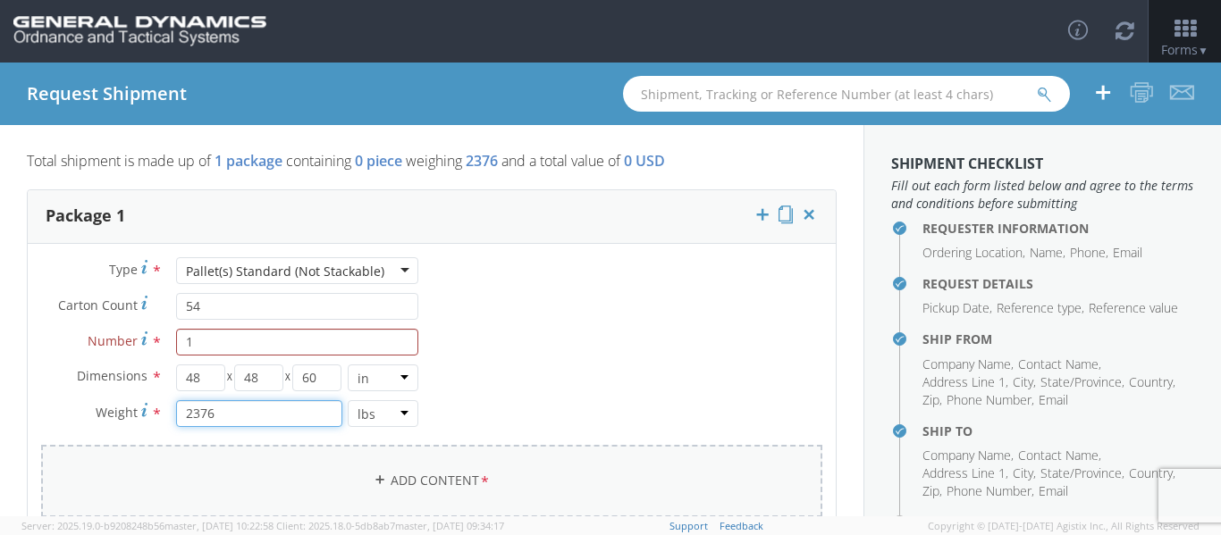
type input "2376"
click at [518, 445] on link "Add Content *" at bounding box center [431, 481] width 781 height 72
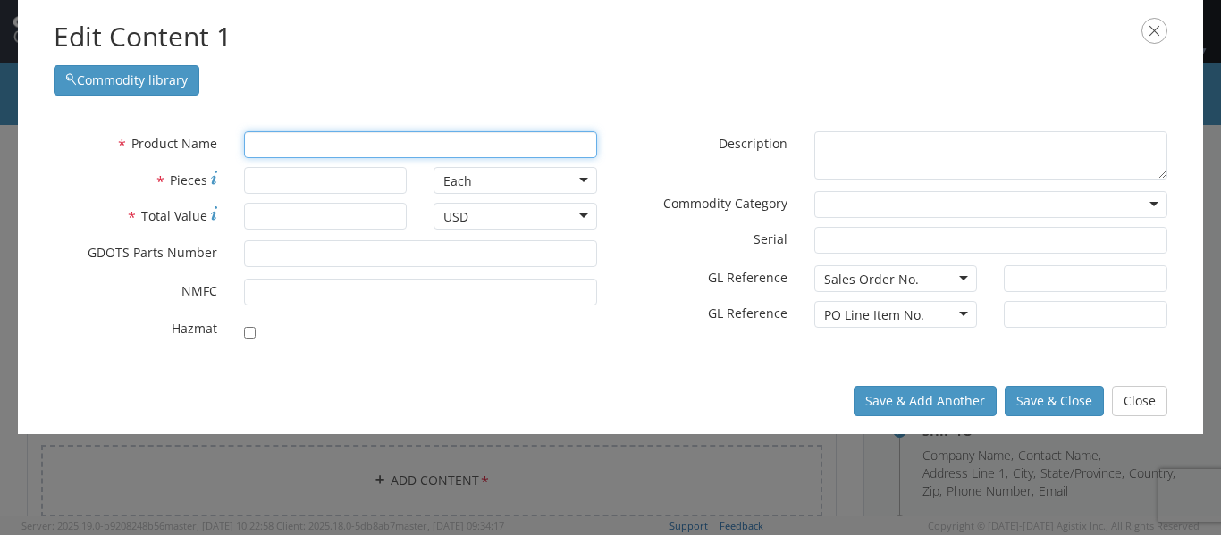
click at [354, 140] on input "text" at bounding box center [420, 144] width 353 height 27
type input "PRO"
type input "PROJECTILE ASS'Y, 30MM MK258 MOD 1 (NAMMO)"
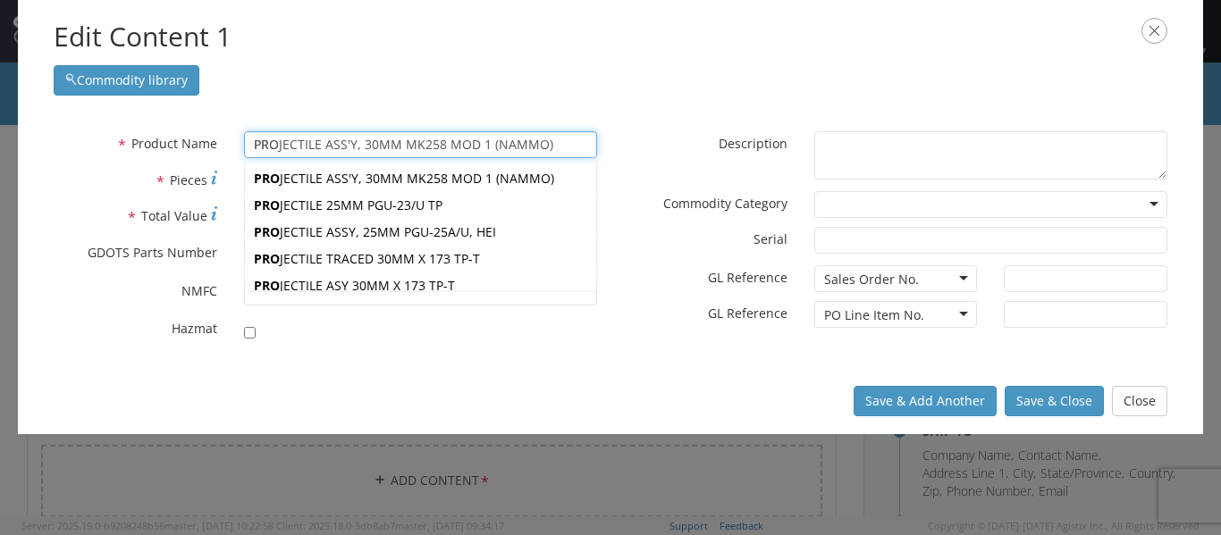
click at [409, 158] on div "PRO JECTILE ASS'Y, 30MM MK258 MOD 1 (NAMMO) PRO JECTILE 25MM PGU-23/U TP PRO JE…" at bounding box center [420, 225] width 353 height 134
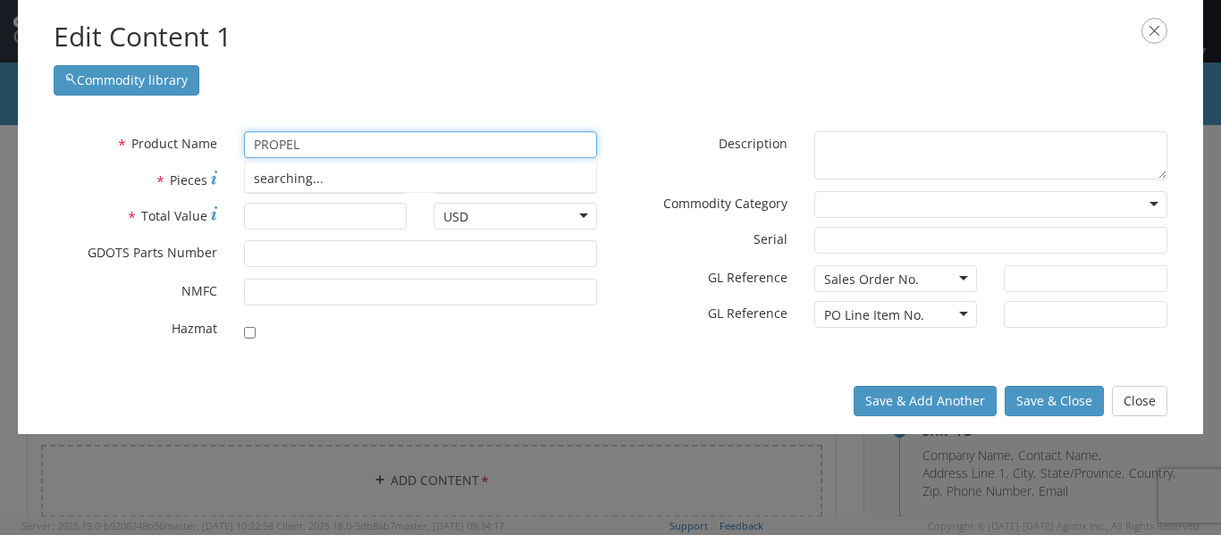
type input "PROPELL"
type input "PROPELLANT"
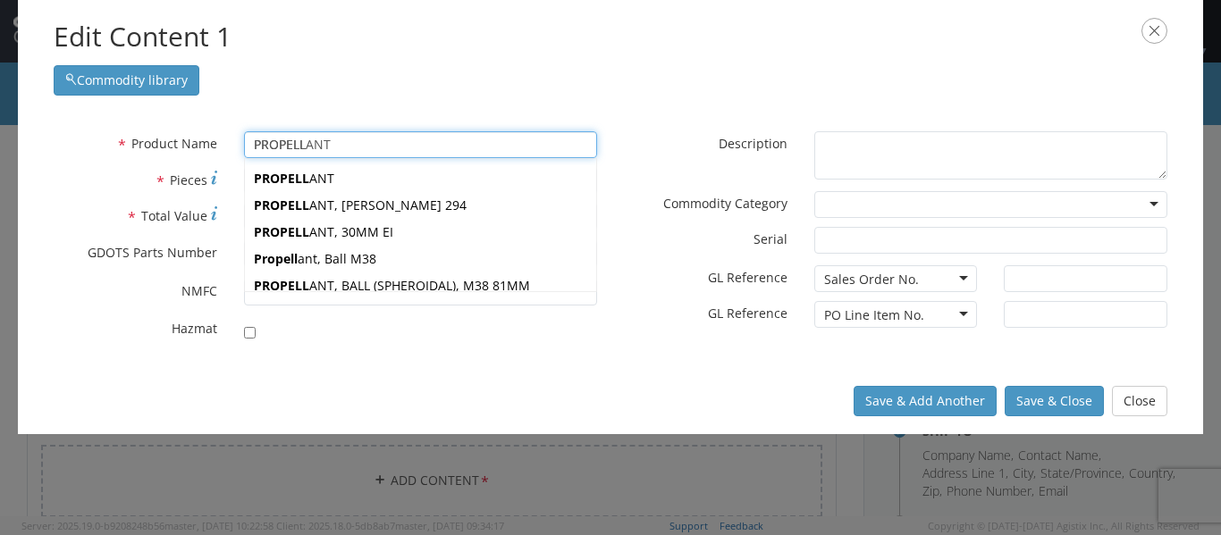
click at [376, 132] on input "PROPELL" at bounding box center [420, 144] width 353 height 27
click at [373, 138] on input "PROPELL" at bounding box center [420, 144] width 353 height 27
click at [371, 145] on input "PROPELL" at bounding box center [420, 144] width 353 height 27
type input "PROPELLANT"
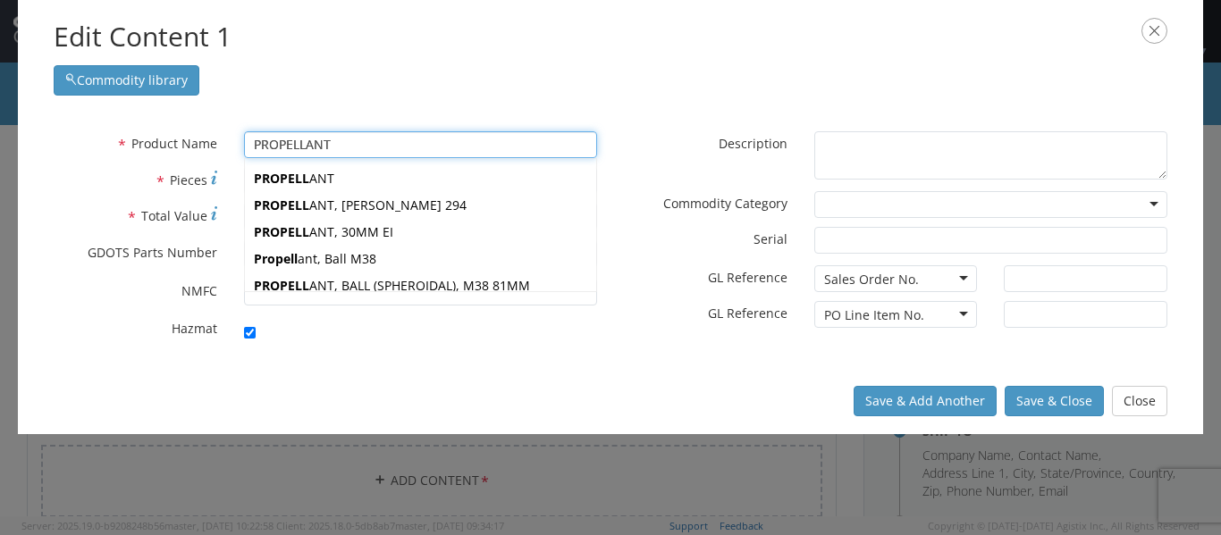
type input "1"
type input "899768"
checkbox input "true"
type textarea "PROPELLANT"
type input "[PERSON_NAME],[GEOGRAPHIC_DATA]"
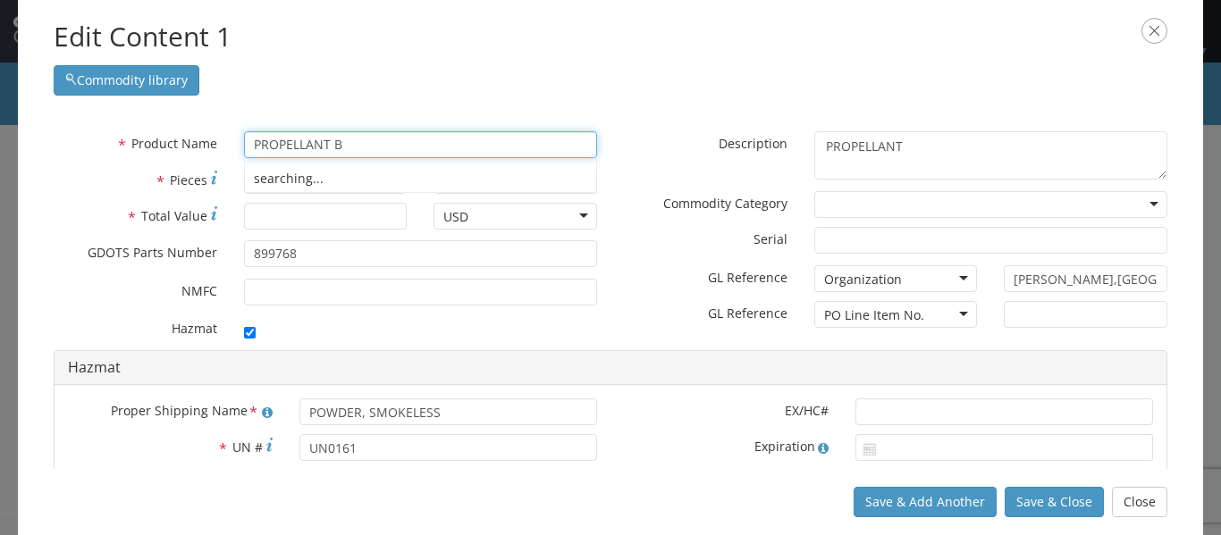
type input "PROPELLANT BA"
type input "PROPELLANT BAG"
click at [363, 182] on div "PROPELLANT BAG" at bounding box center [420, 178] width 351 height 27
type input "PROPELLANT BAG"
type input "12953553"
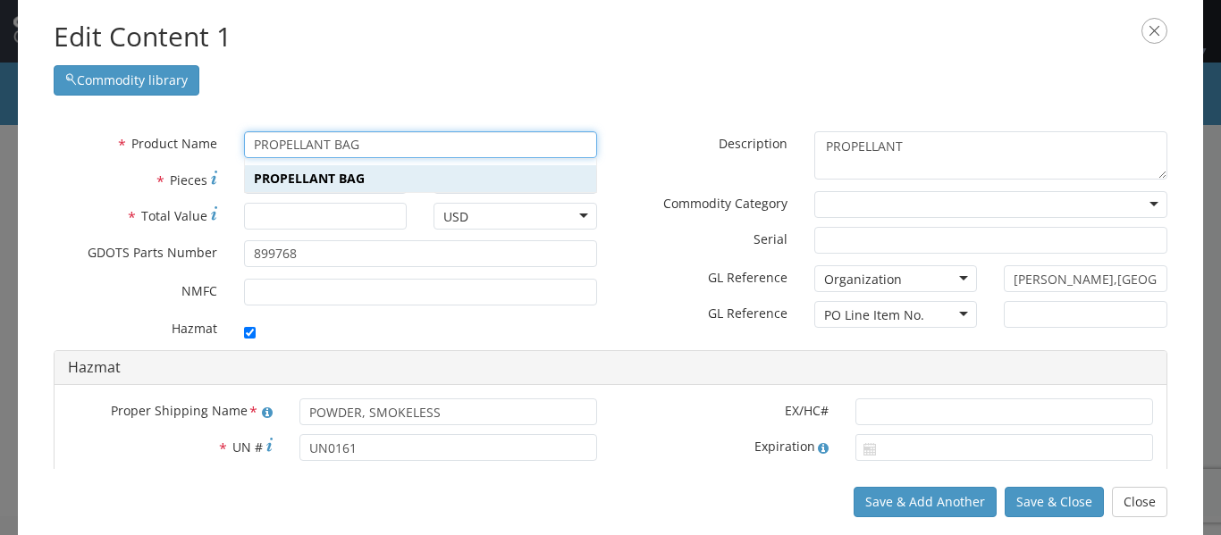
type textarea "PROPELLANT BAG"
select select
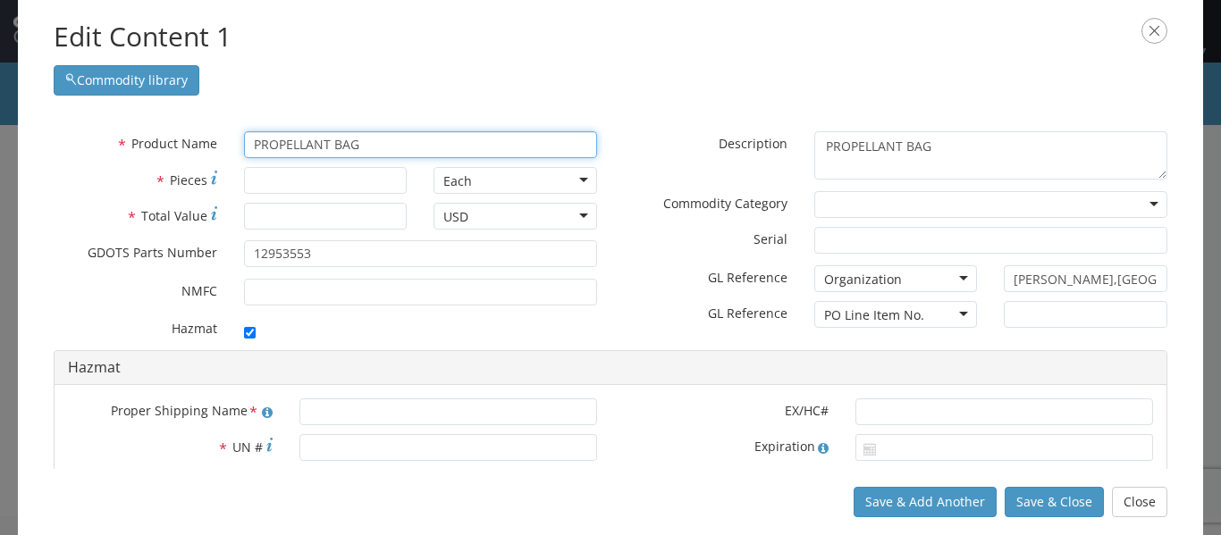
type input "PROPELLANT BAG"
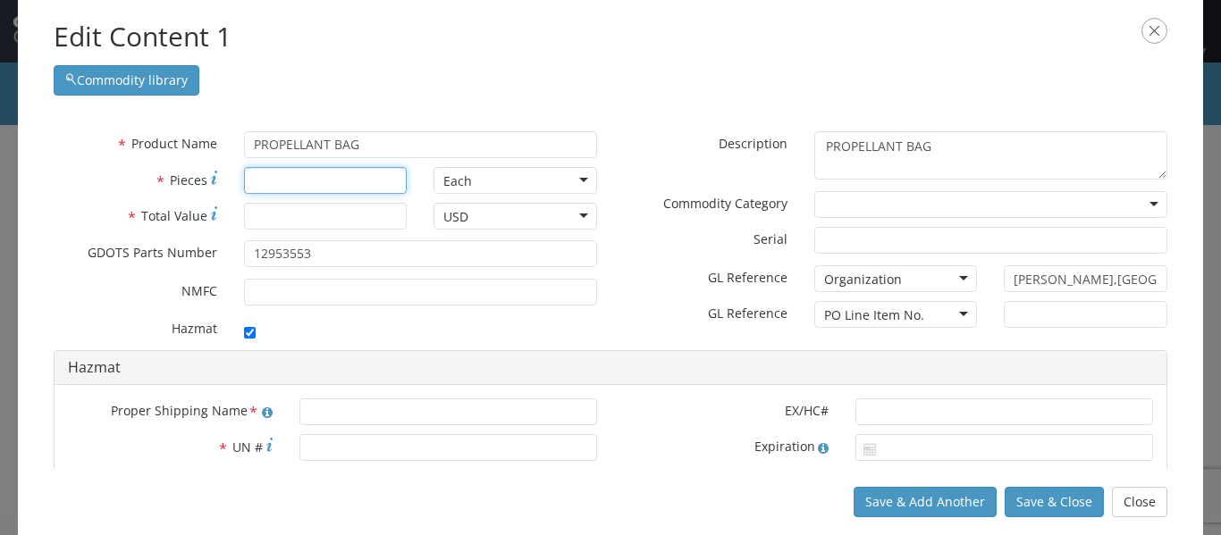
click at [363, 182] on input "* Pieces" at bounding box center [326, 180] width 164 height 27
type input "1080"
click at [365, 227] on input "* Total Value" at bounding box center [326, 216] width 164 height 27
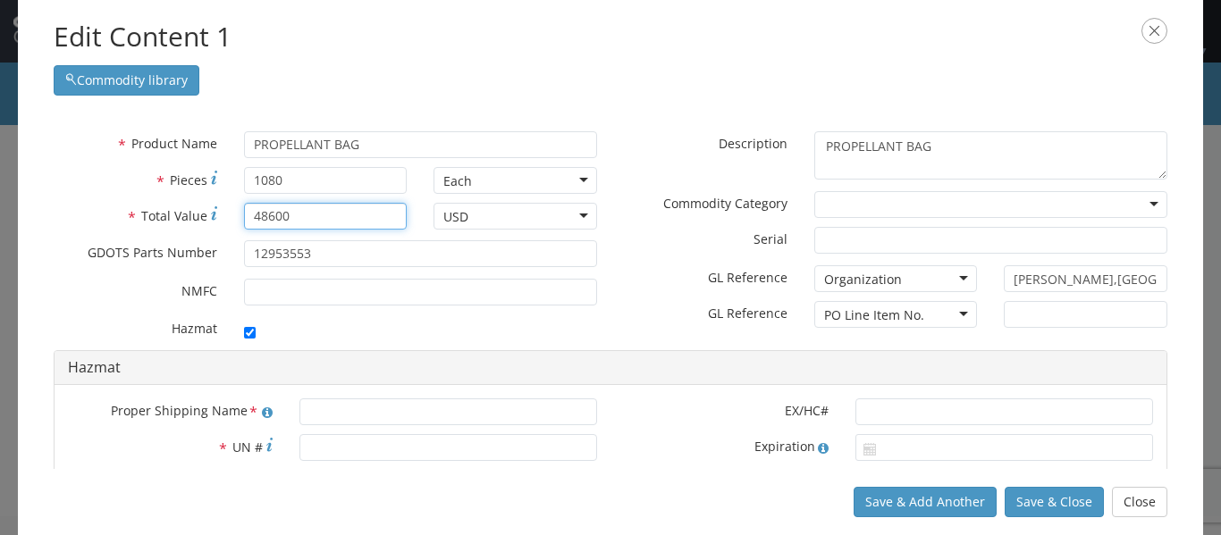
type input "48600"
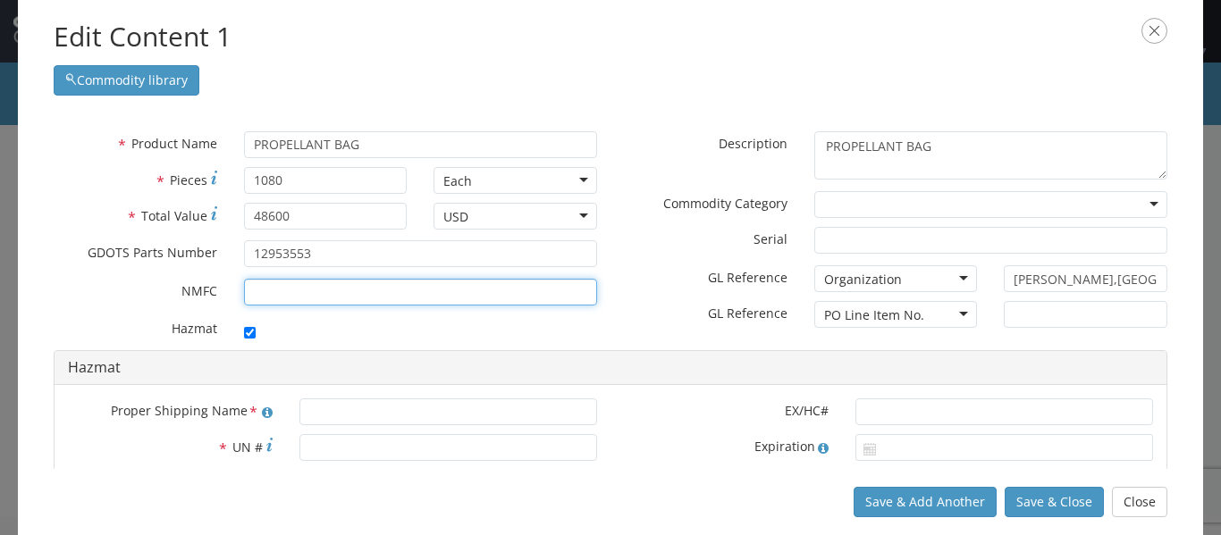
click at [363, 283] on input "* NMFC" at bounding box center [420, 292] width 353 height 27
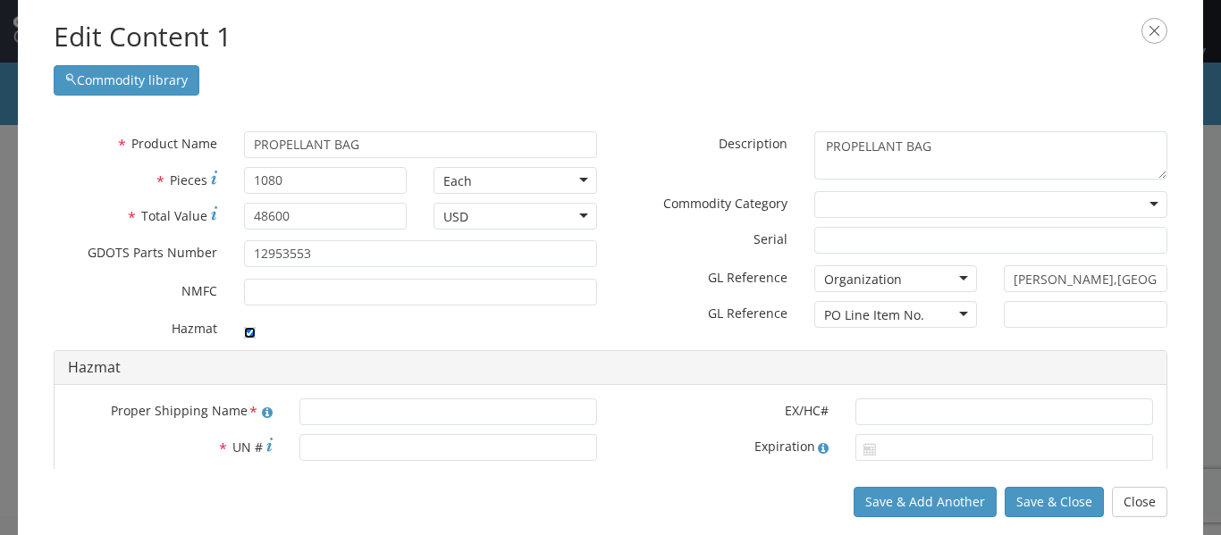
click at [244, 336] on input "checkbox" at bounding box center [250, 333] width 12 height 12
checkbox input "false"
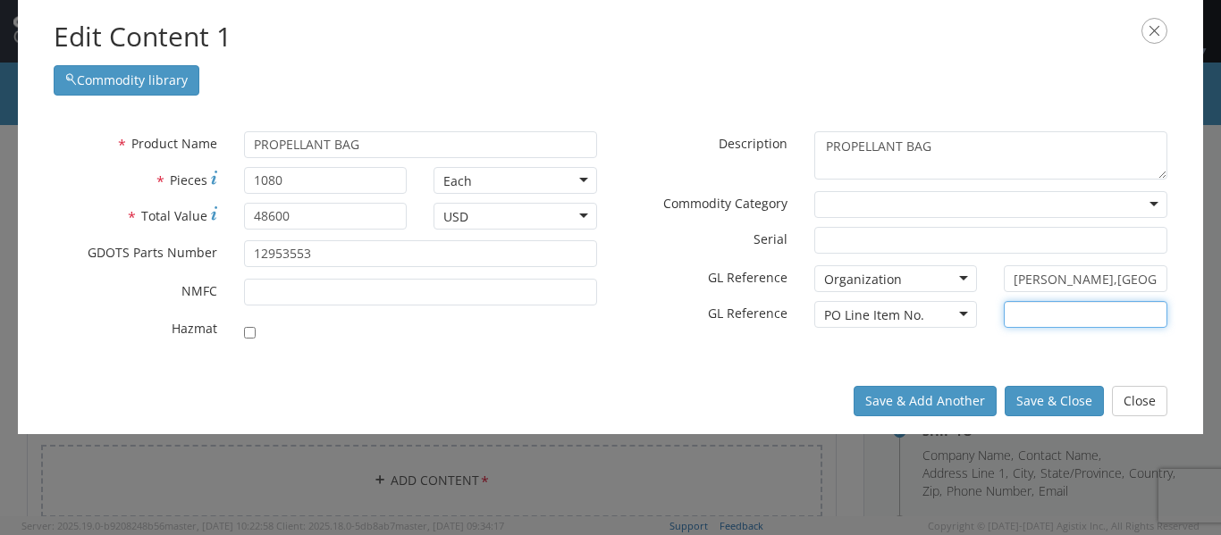
click at [1039, 326] on input "text" at bounding box center [1086, 314] width 164 height 27
type input "1-1"
click at [937, 276] on div "Organization" at bounding box center [896, 278] width 164 height 27
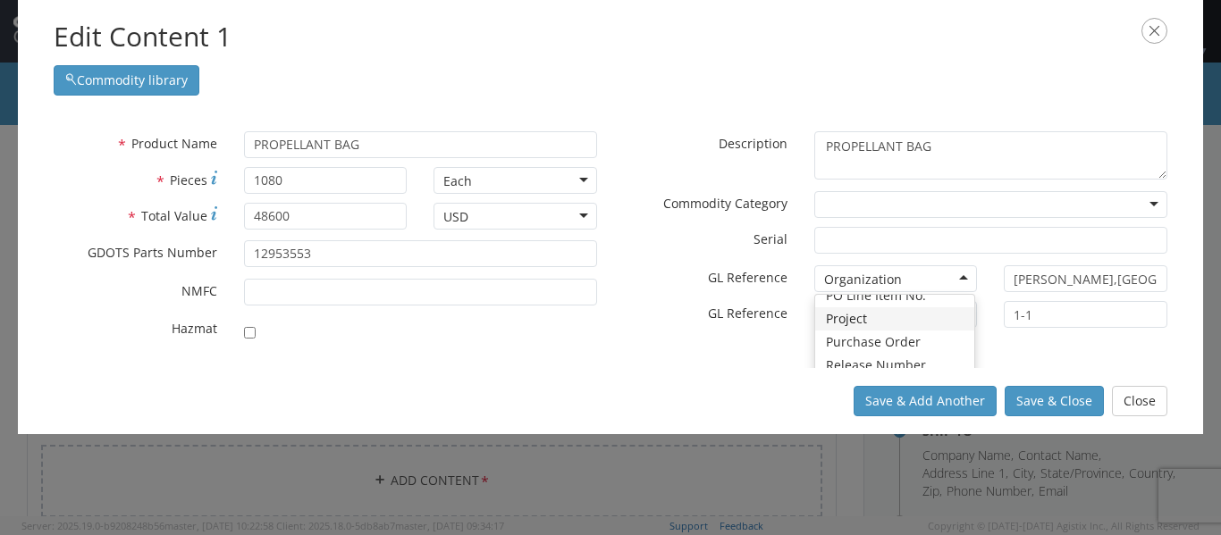
scroll to position [156, 0]
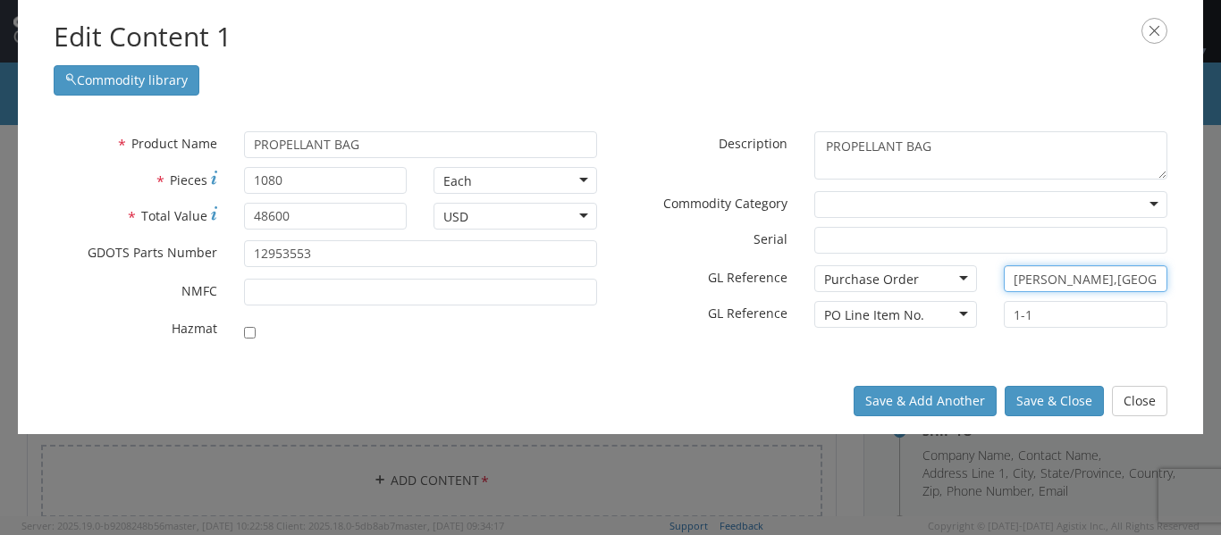
click at [1033, 287] on input "[PERSON_NAME],[GEOGRAPHIC_DATA]" at bounding box center [1086, 278] width 164 height 27
click at [787, 57] on div "Commodity library" at bounding box center [611, 75] width 1114 height 39
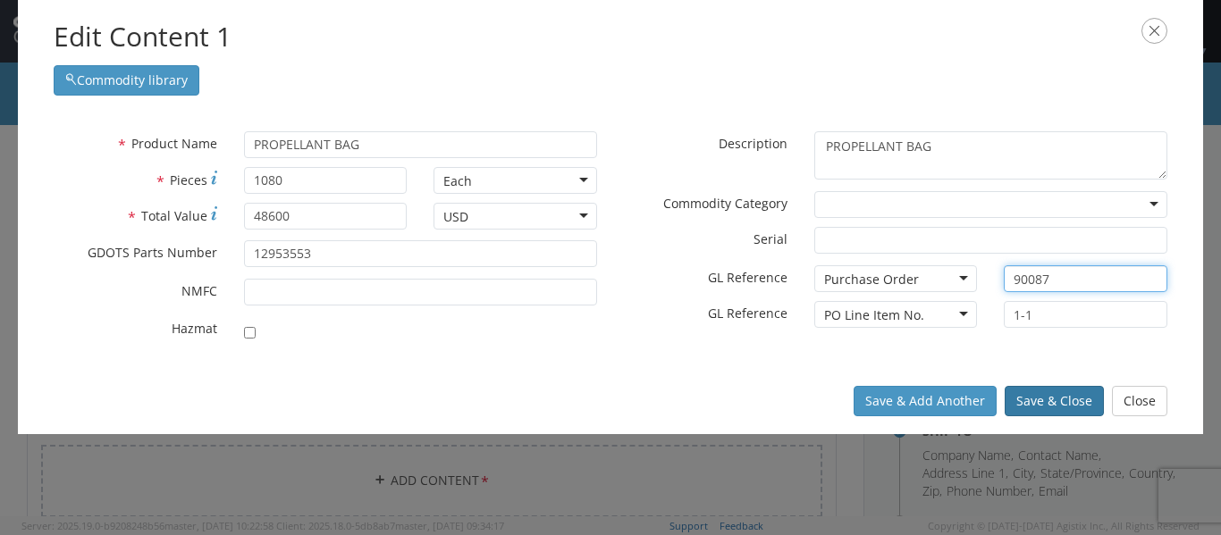
type input "90087"
click at [1057, 403] on button "Save & Close" at bounding box center [1054, 401] width 99 height 30
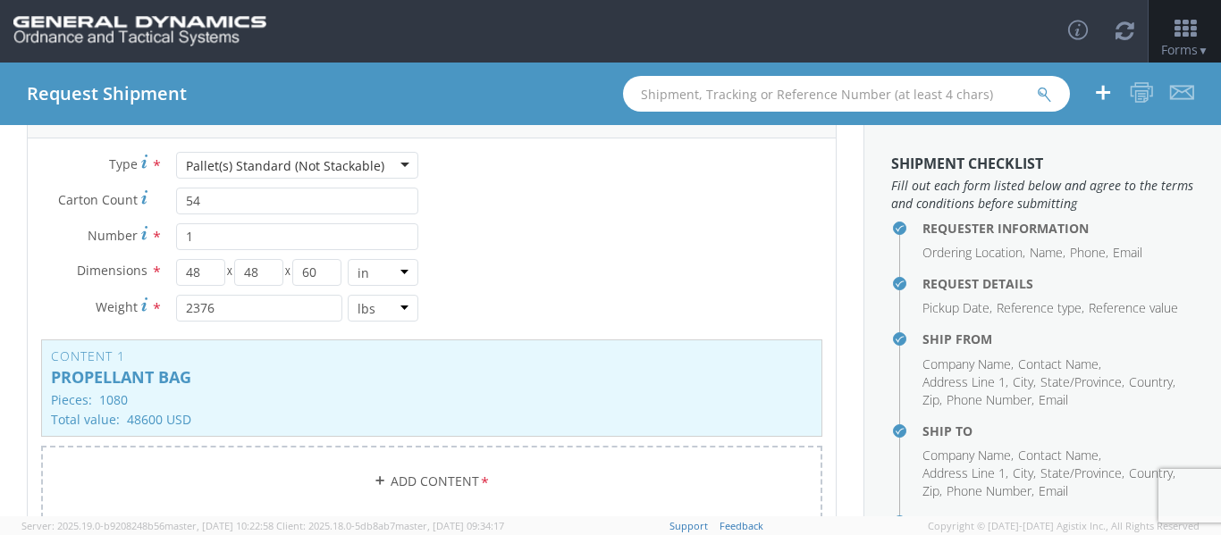
scroll to position [0, 0]
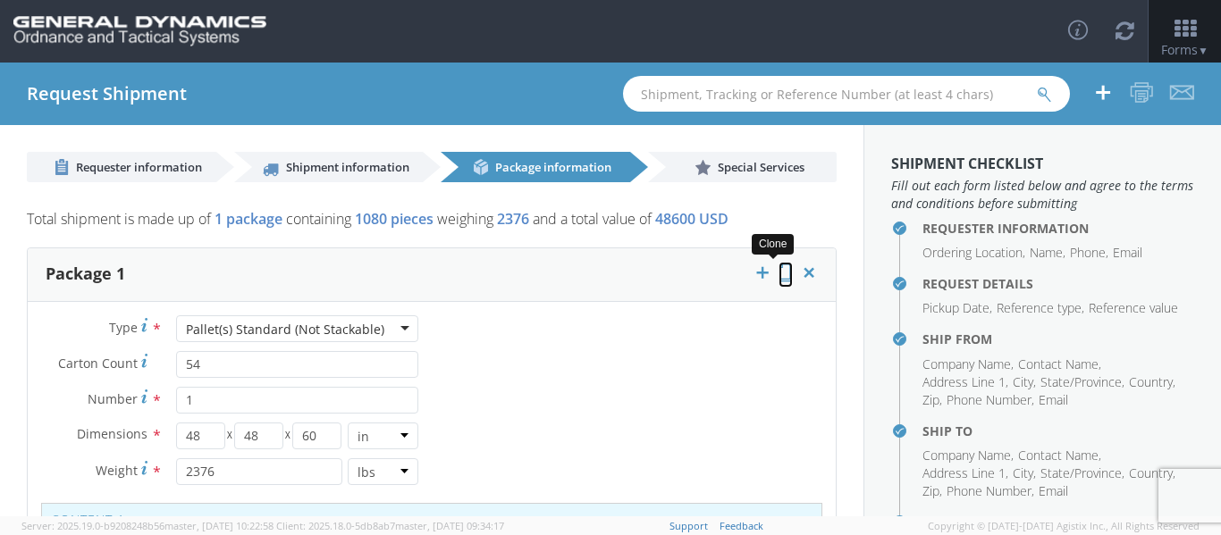
click at [779, 274] on icon at bounding box center [786, 273] width 14 height 18
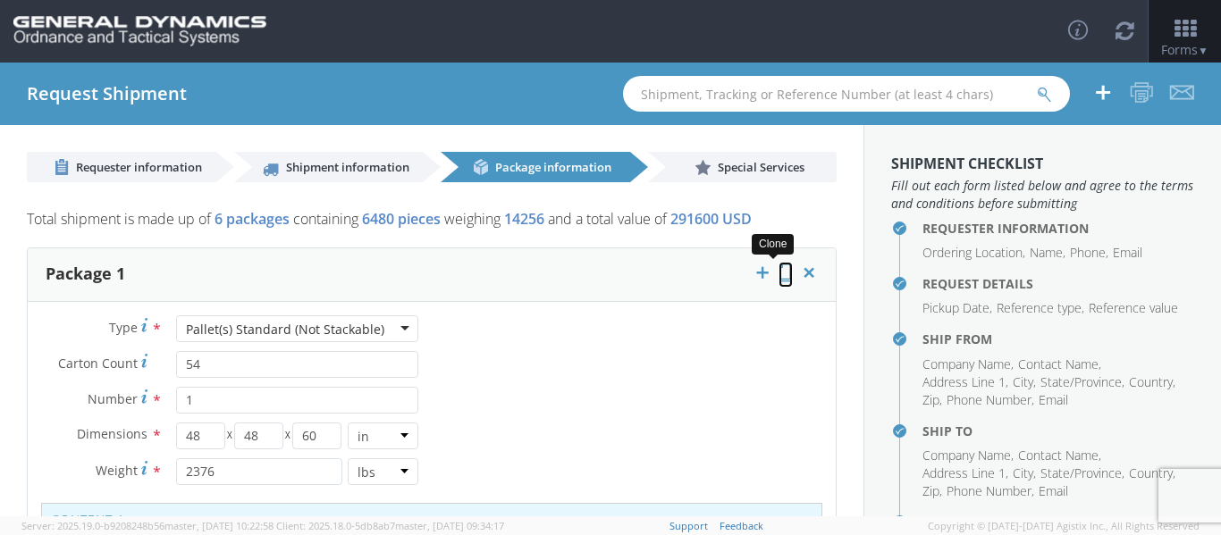
click at [779, 274] on icon at bounding box center [786, 273] width 14 height 18
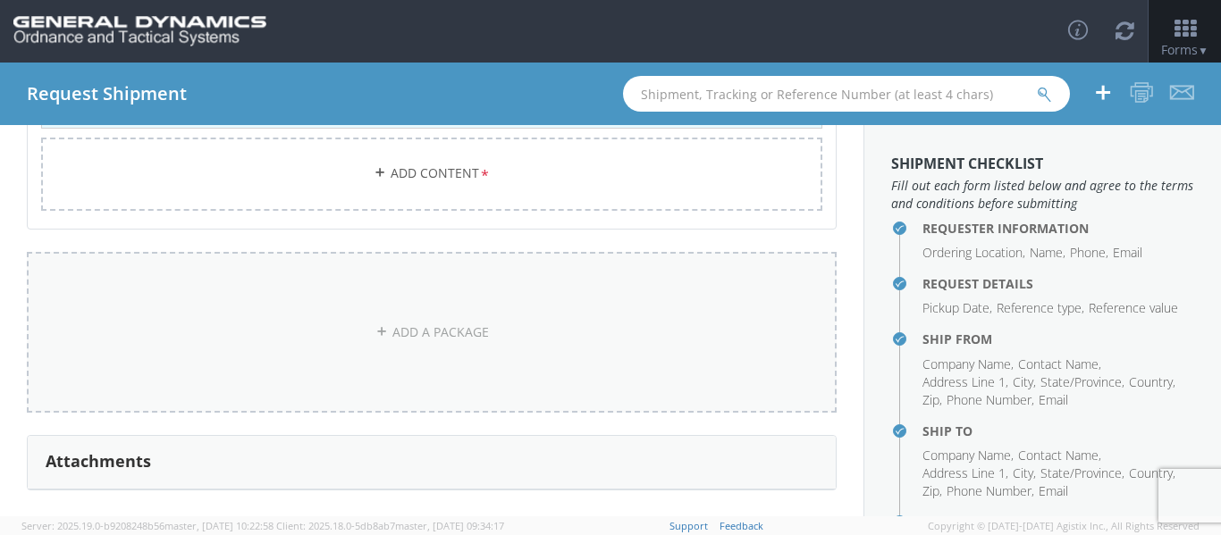
scroll to position [3870, 0]
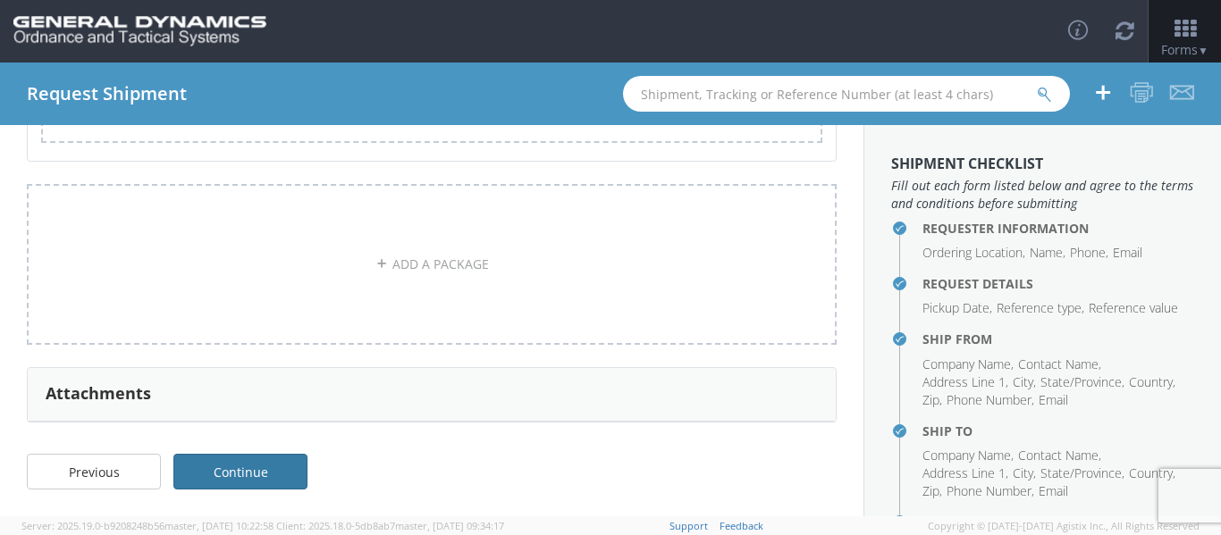
click at [280, 475] on link "Continue" at bounding box center [240, 472] width 134 height 36
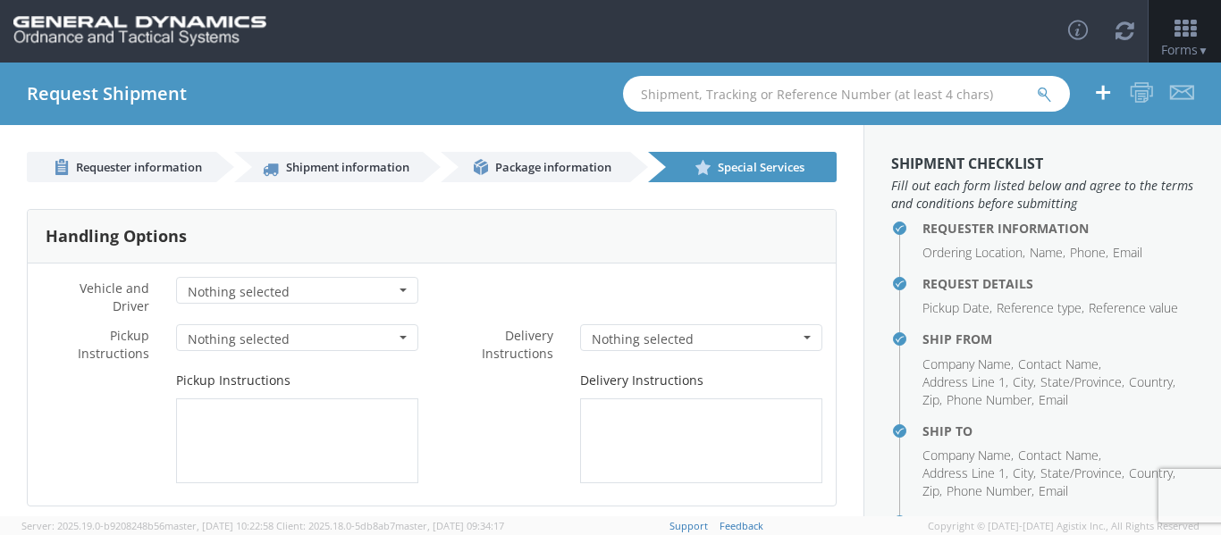
scroll to position [224, 0]
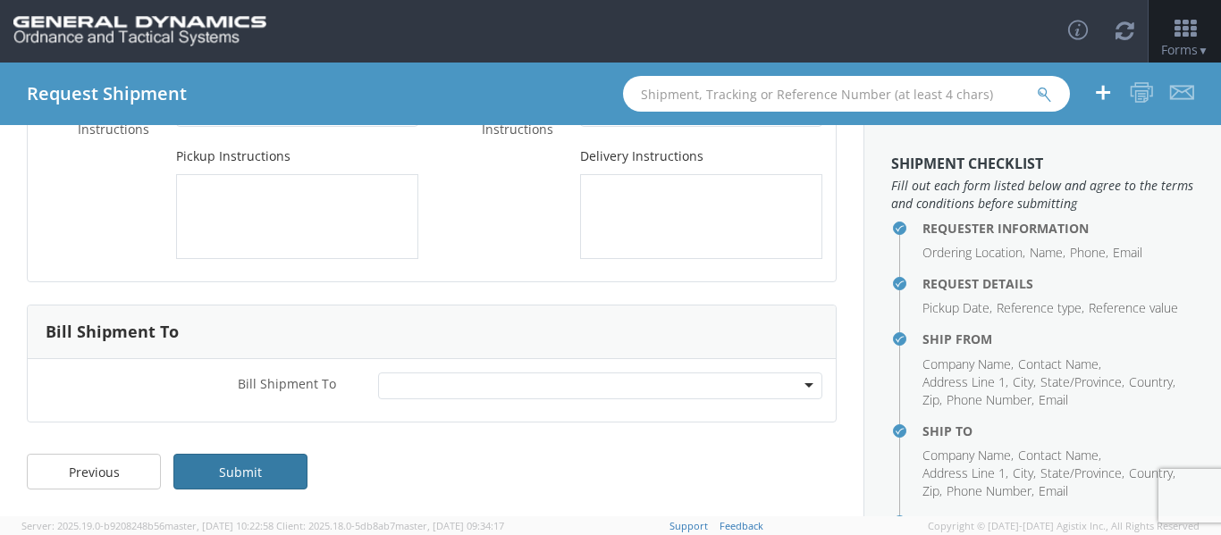
click at [220, 481] on link "Submit" at bounding box center [240, 472] width 134 height 36
